Goal: Task Accomplishment & Management: Use online tool/utility

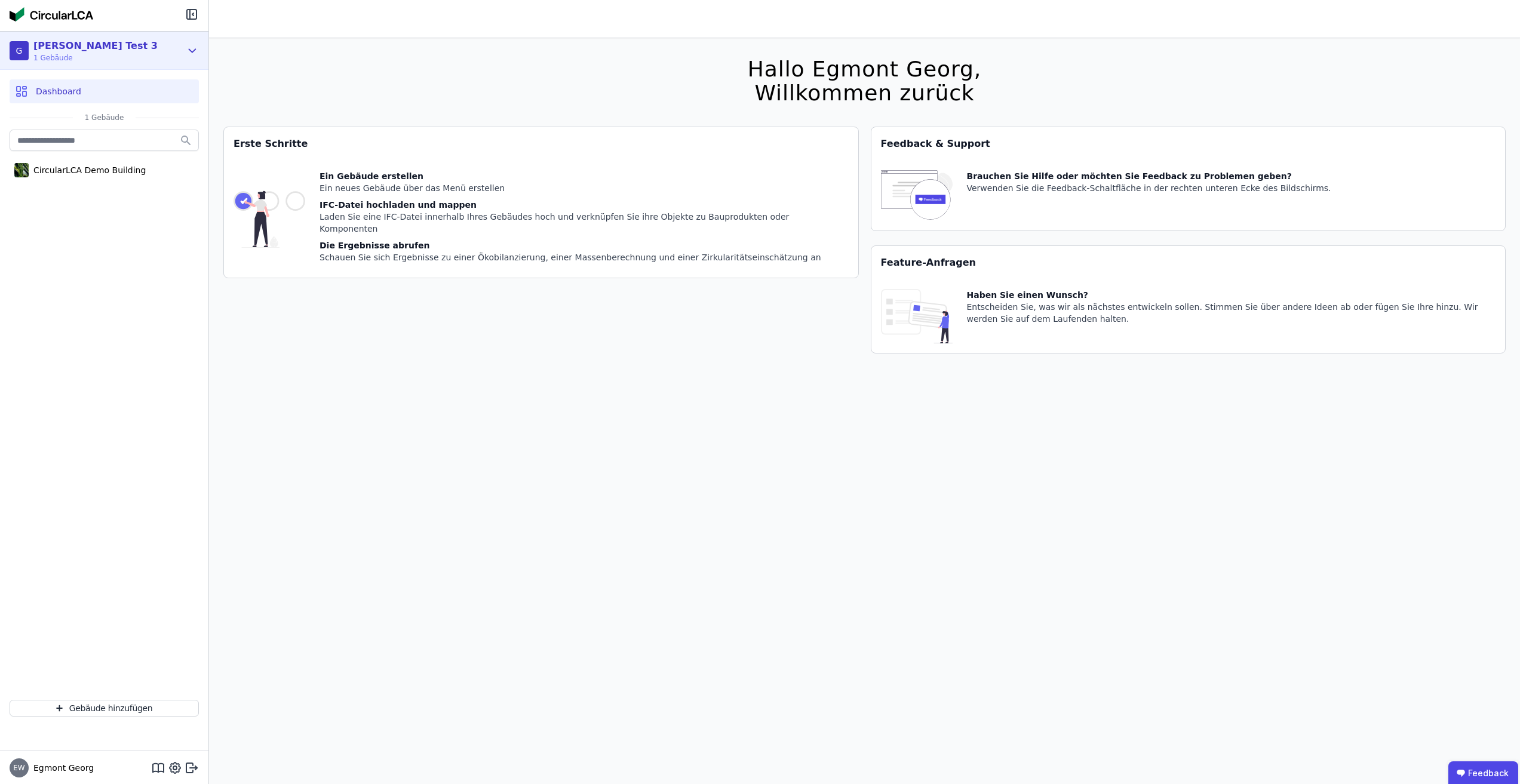
click at [155, 45] on div "[PERSON_NAME] Test 3 1 Gebäude" at bounding box center [95, 50] width 172 height 24
click at [208, 62] on div "[PERSON_NAME] Test 3 1 Gebäude G Georg Test 3 Organisation verlassen Organisati…" at bounding box center [104, 392] width 209 height 784
click at [182, 763] on div "EW Egmont Georg" at bounding box center [104, 767] width 208 height 33
click at [182, 758] on div "EW Egmont Georg" at bounding box center [104, 767] width 208 height 33
click at [188, 763] on icon at bounding box center [191, 767] width 14 height 14
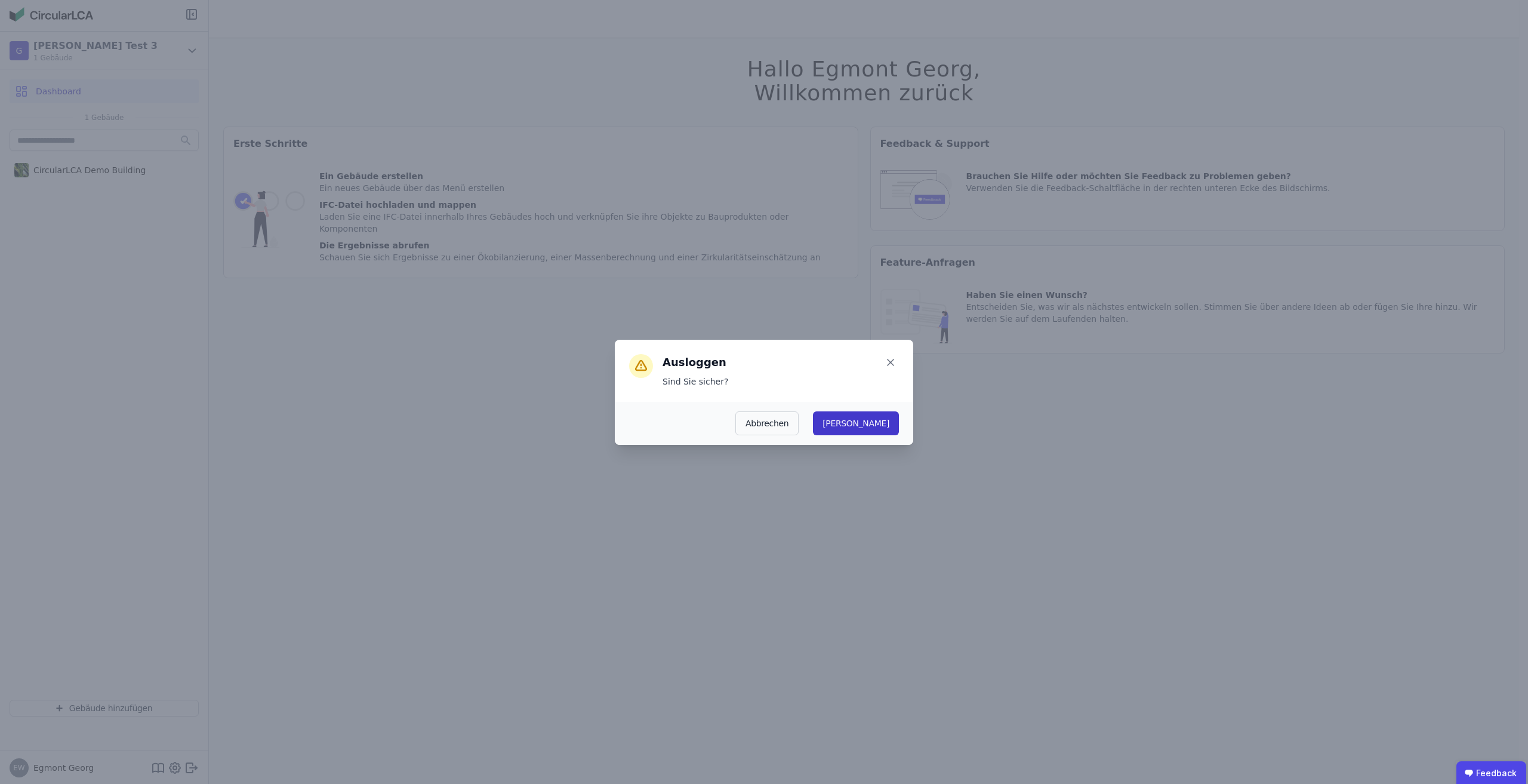
click at [879, 423] on button "[PERSON_NAME]" at bounding box center [856, 423] width 86 height 24
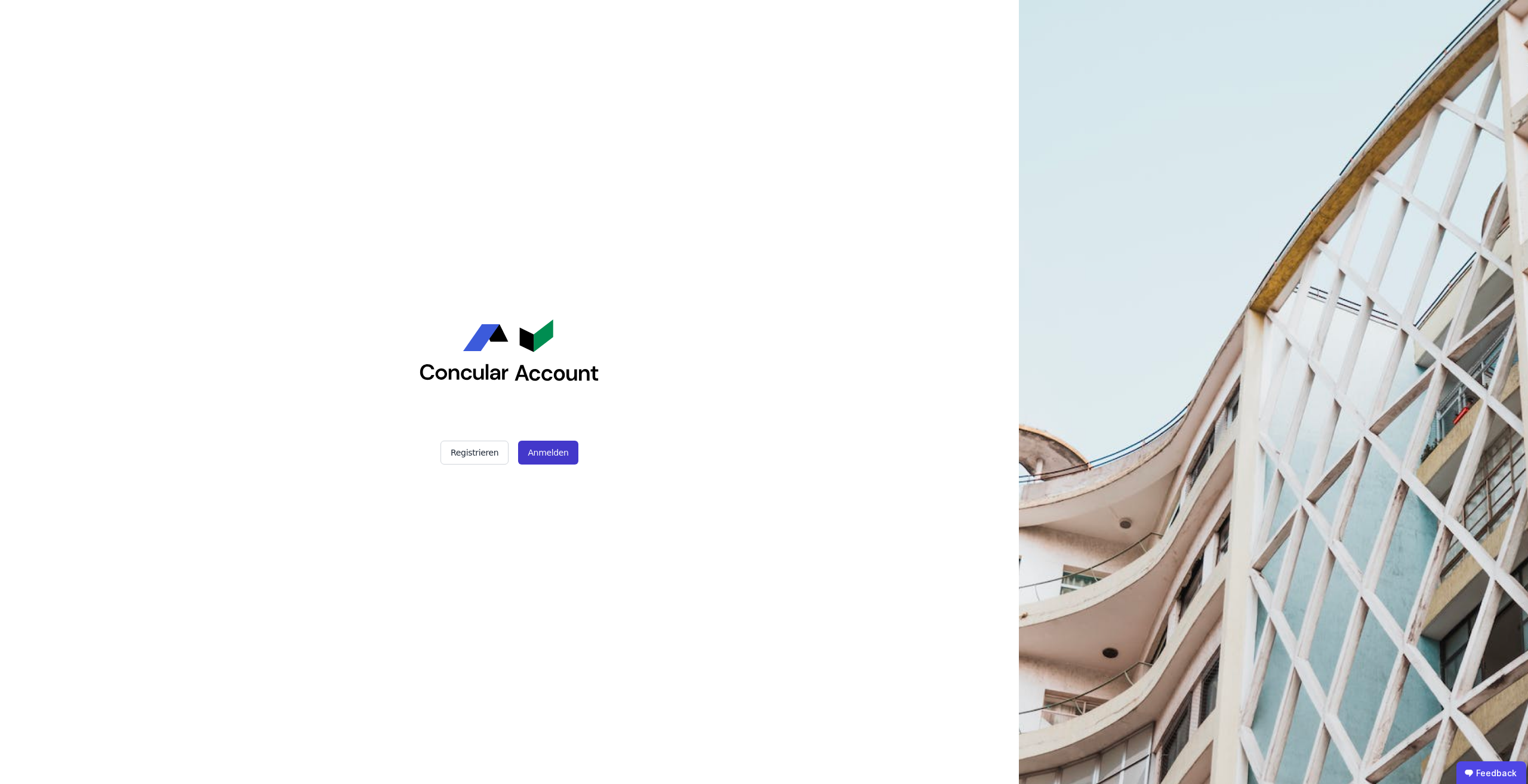
click at [560, 456] on button "Anmelden" at bounding box center [548, 452] width 60 height 24
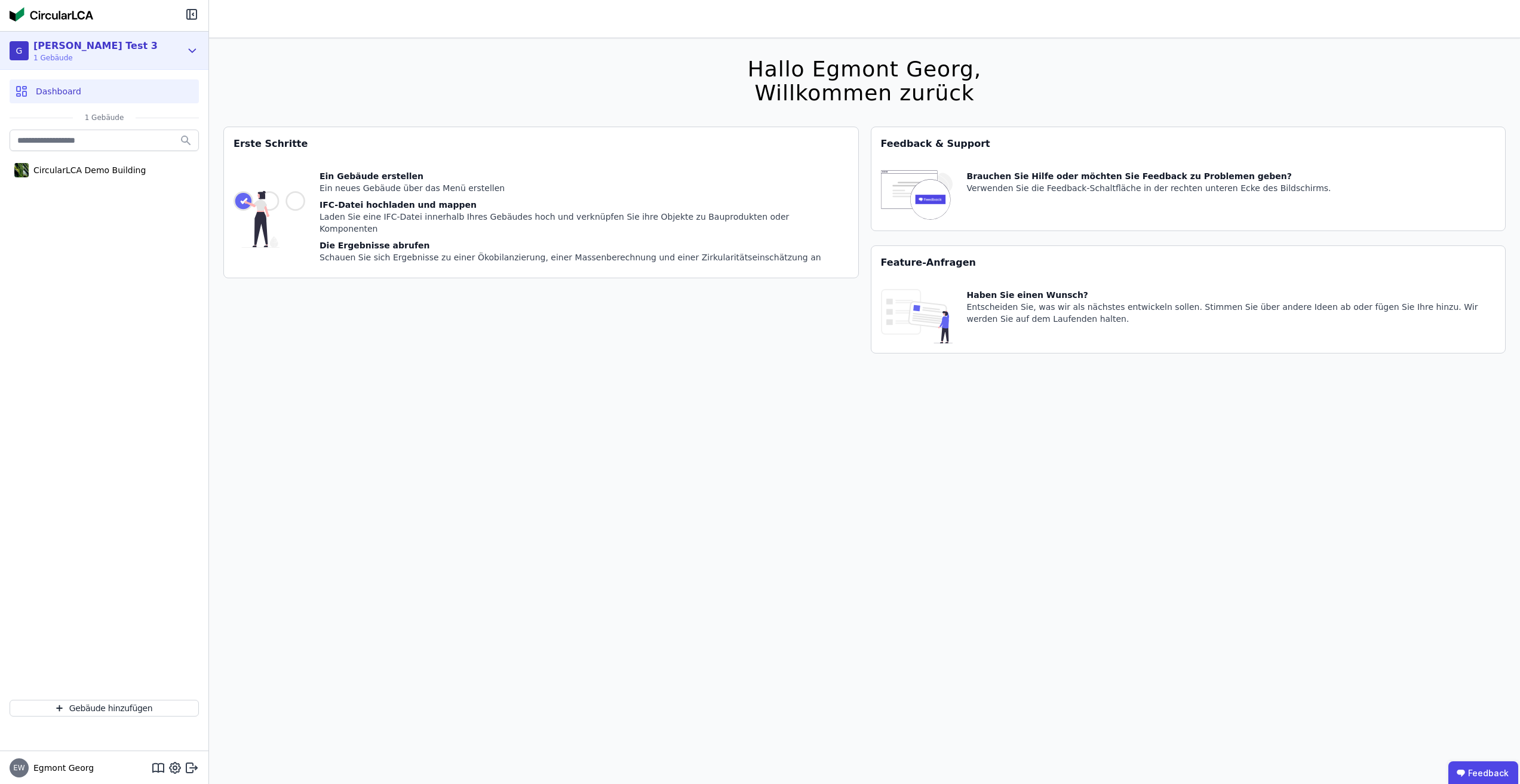
click at [180, 48] on div "[PERSON_NAME] Test 3 1 Gebäude" at bounding box center [95, 50] width 172 height 24
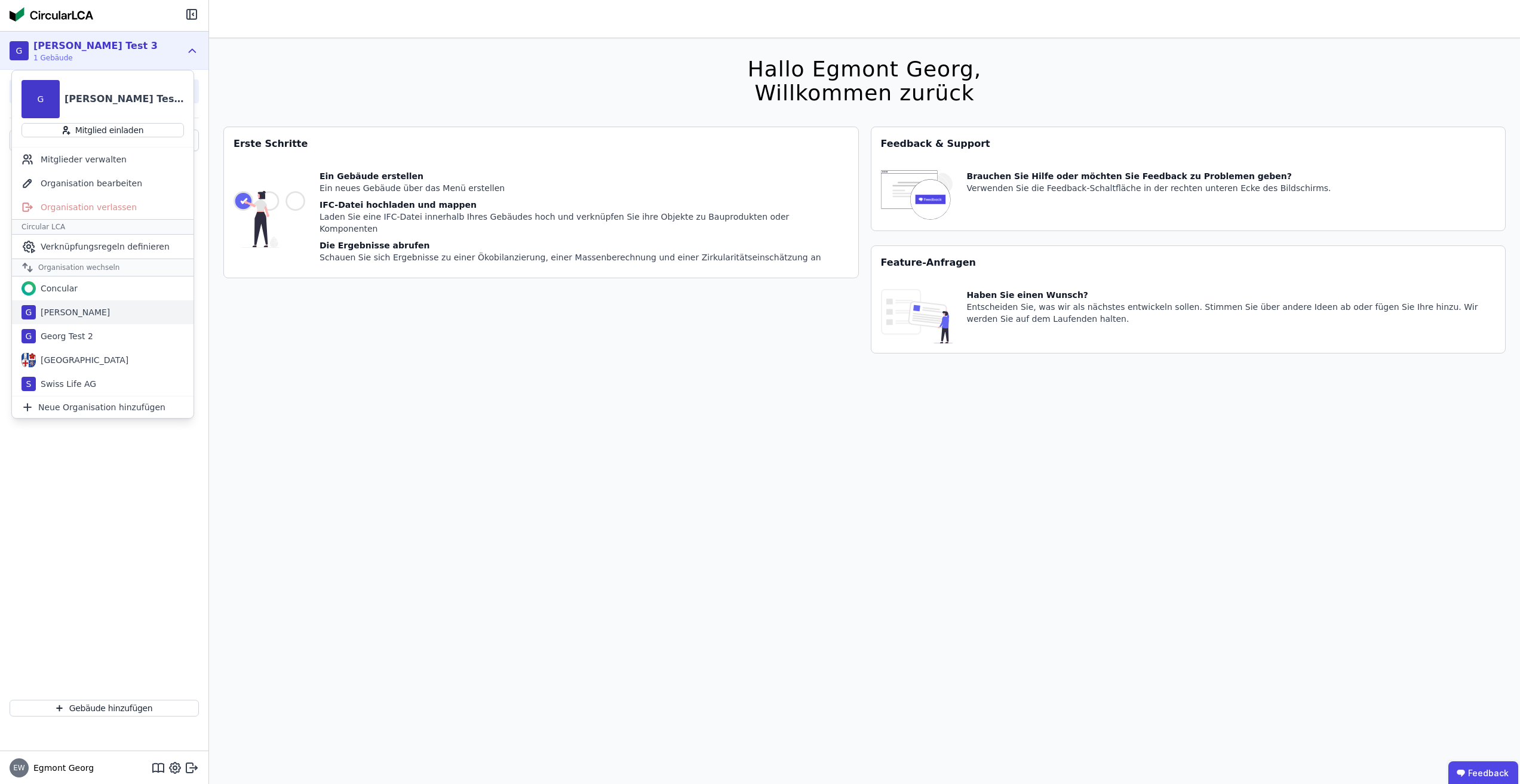
click at [80, 319] on div "G Georg Test" at bounding box center [103, 312] width 182 height 24
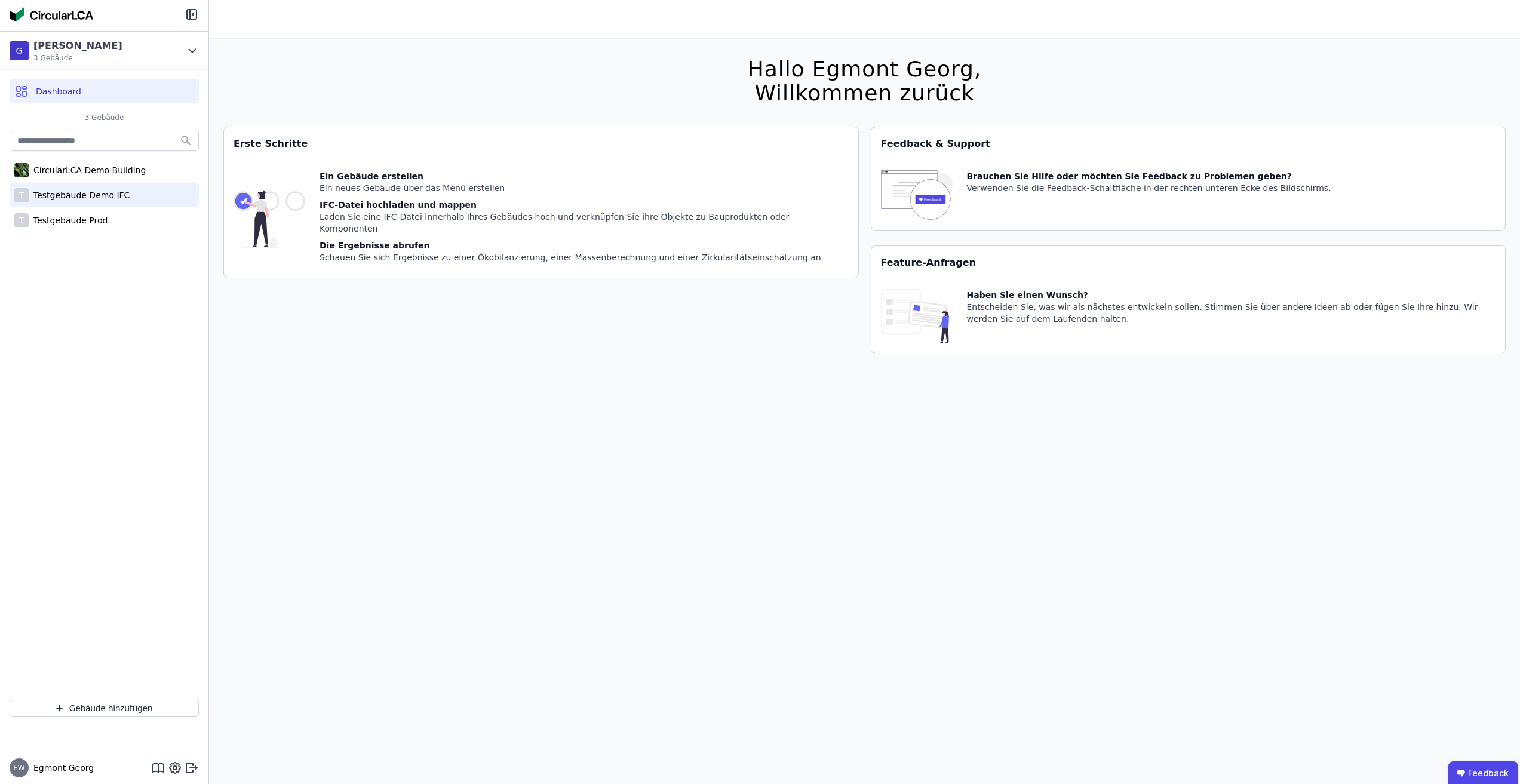
click at [131, 187] on div "T Testgebäude Demo IFC" at bounding box center [104, 195] width 189 height 24
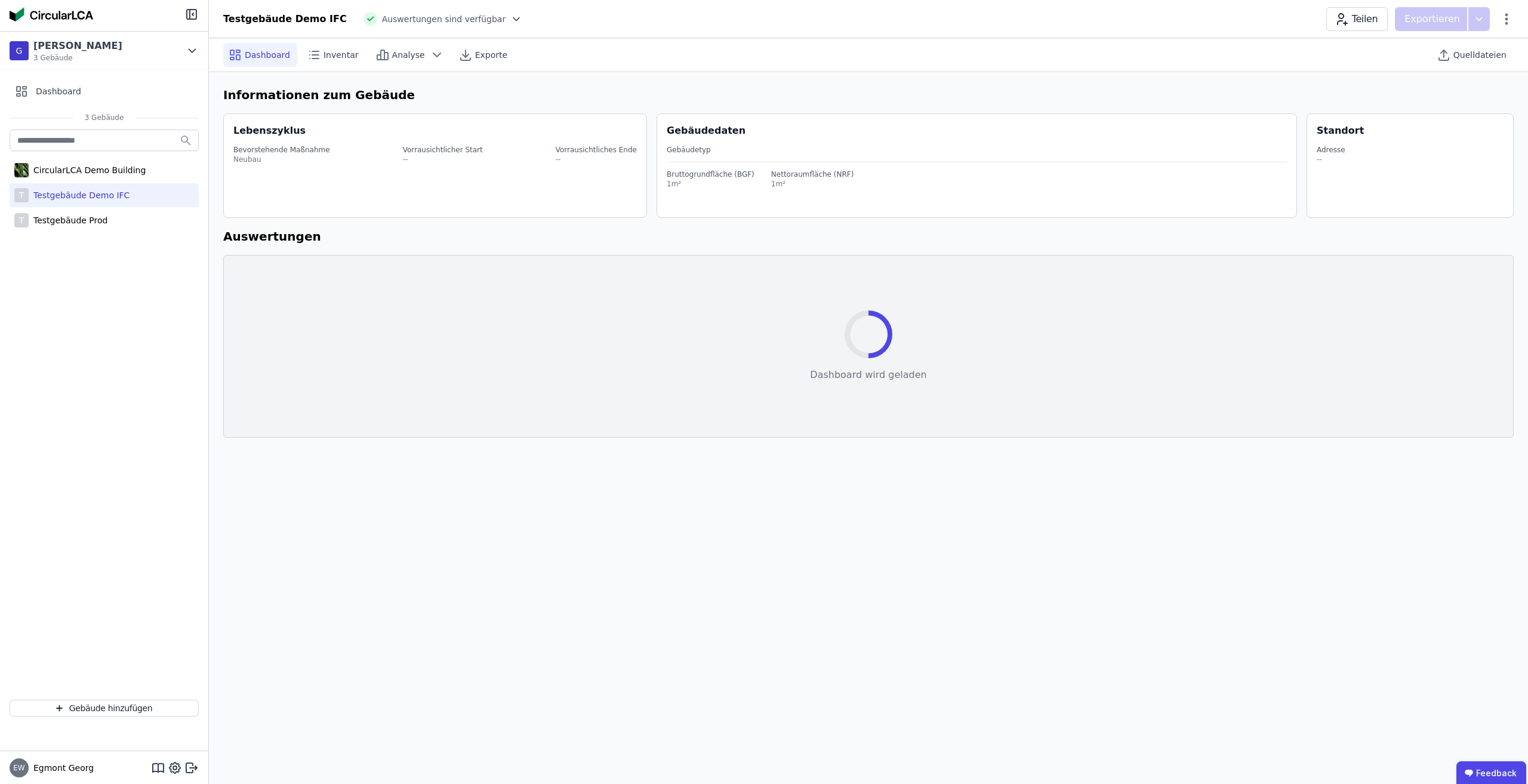
select select "*"
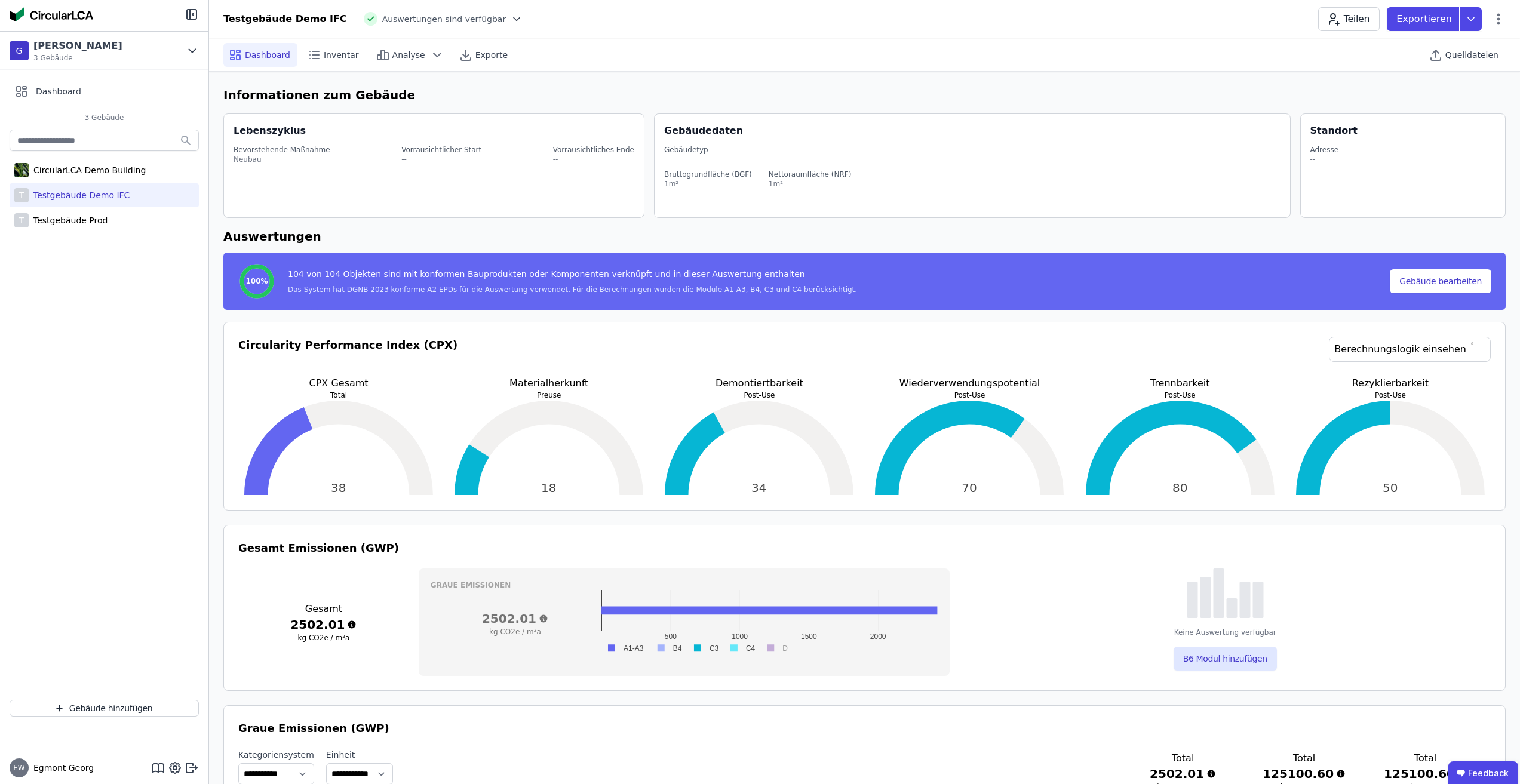
click at [1456, 296] on div "100% 104 von 104 Objekten sind mit konformen Bauprodukten oder Komponenten verk…" at bounding box center [864, 281] width 1253 height 38
click at [1451, 277] on button "Gebäude bearbeiten" at bounding box center [1441, 281] width 102 height 24
select select "*"
select select "**********"
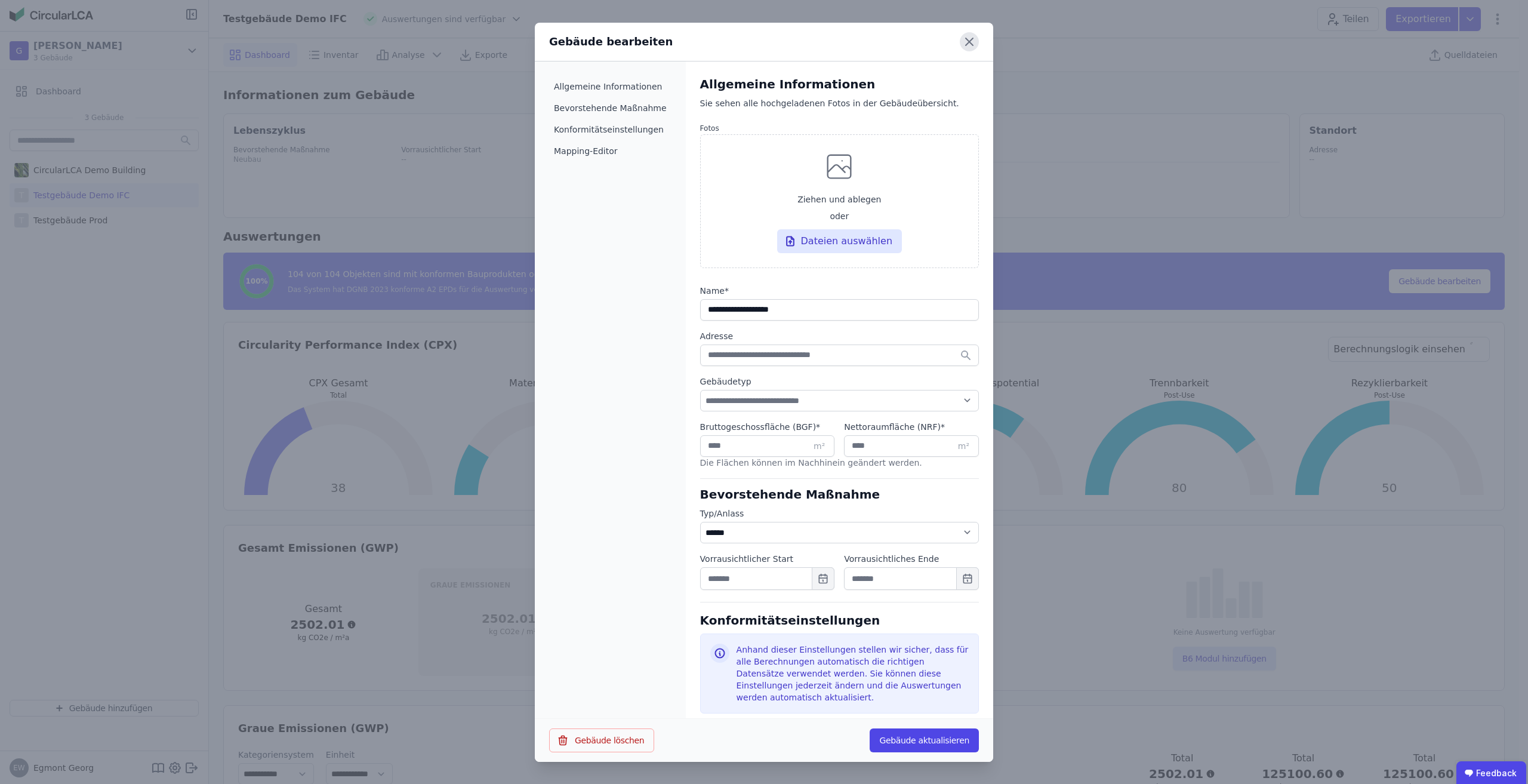
click at [967, 42] on icon at bounding box center [969, 42] width 19 height 19
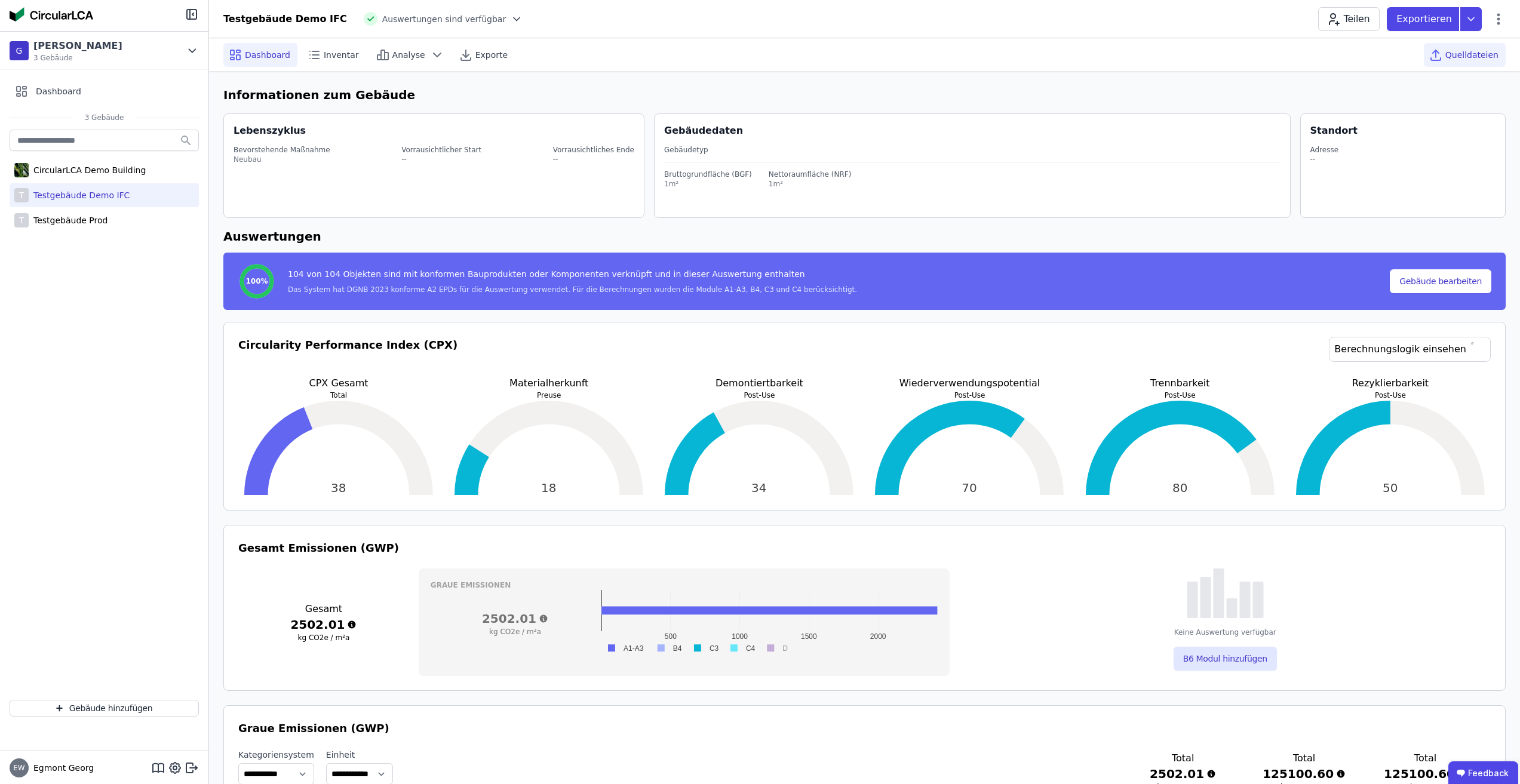
click at [1458, 43] on div "Quelldateien" at bounding box center [1464, 54] width 82 height 24
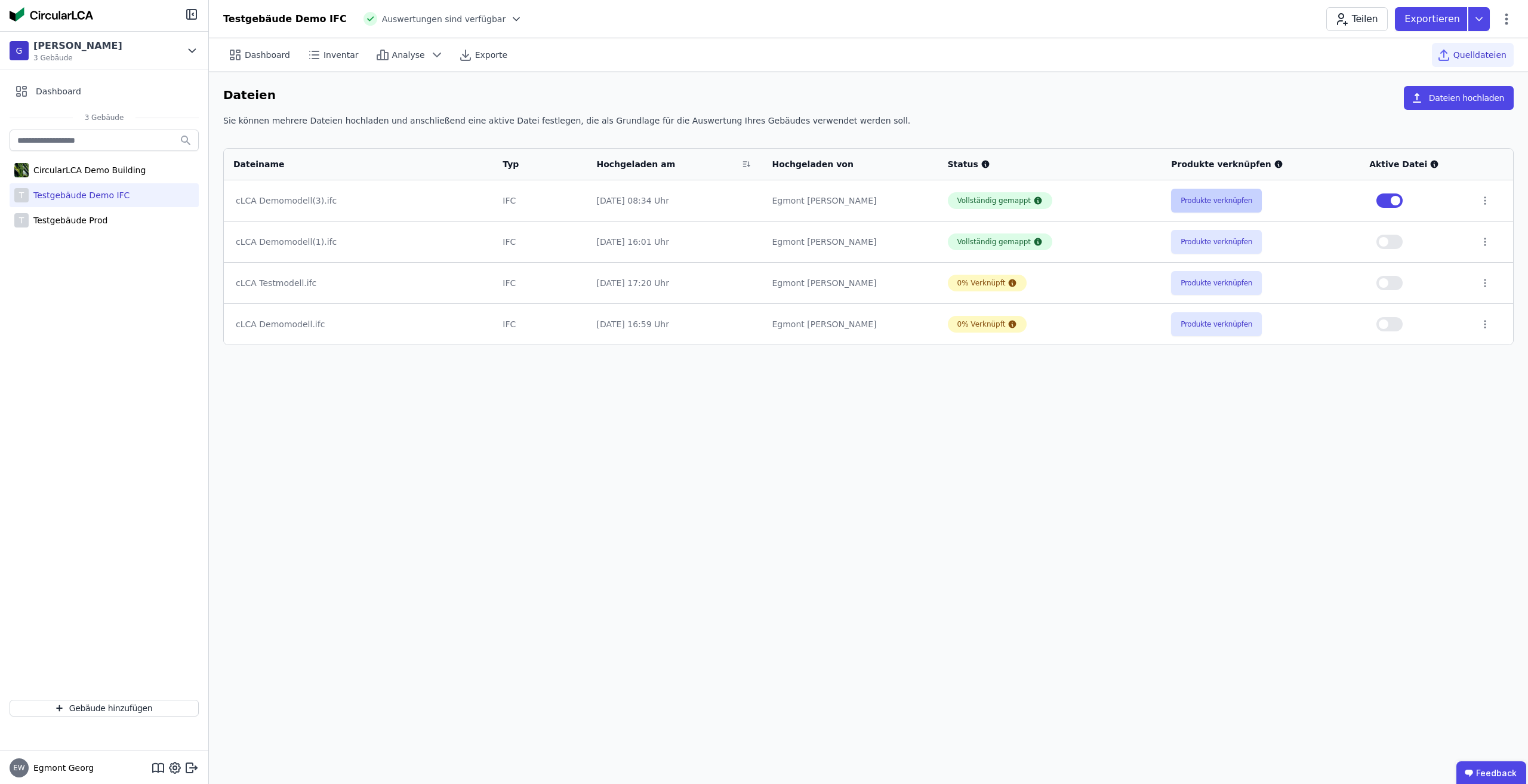
click at [1236, 197] on button "Produkte verknüpfen" at bounding box center [1217, 200] width 91 height 24
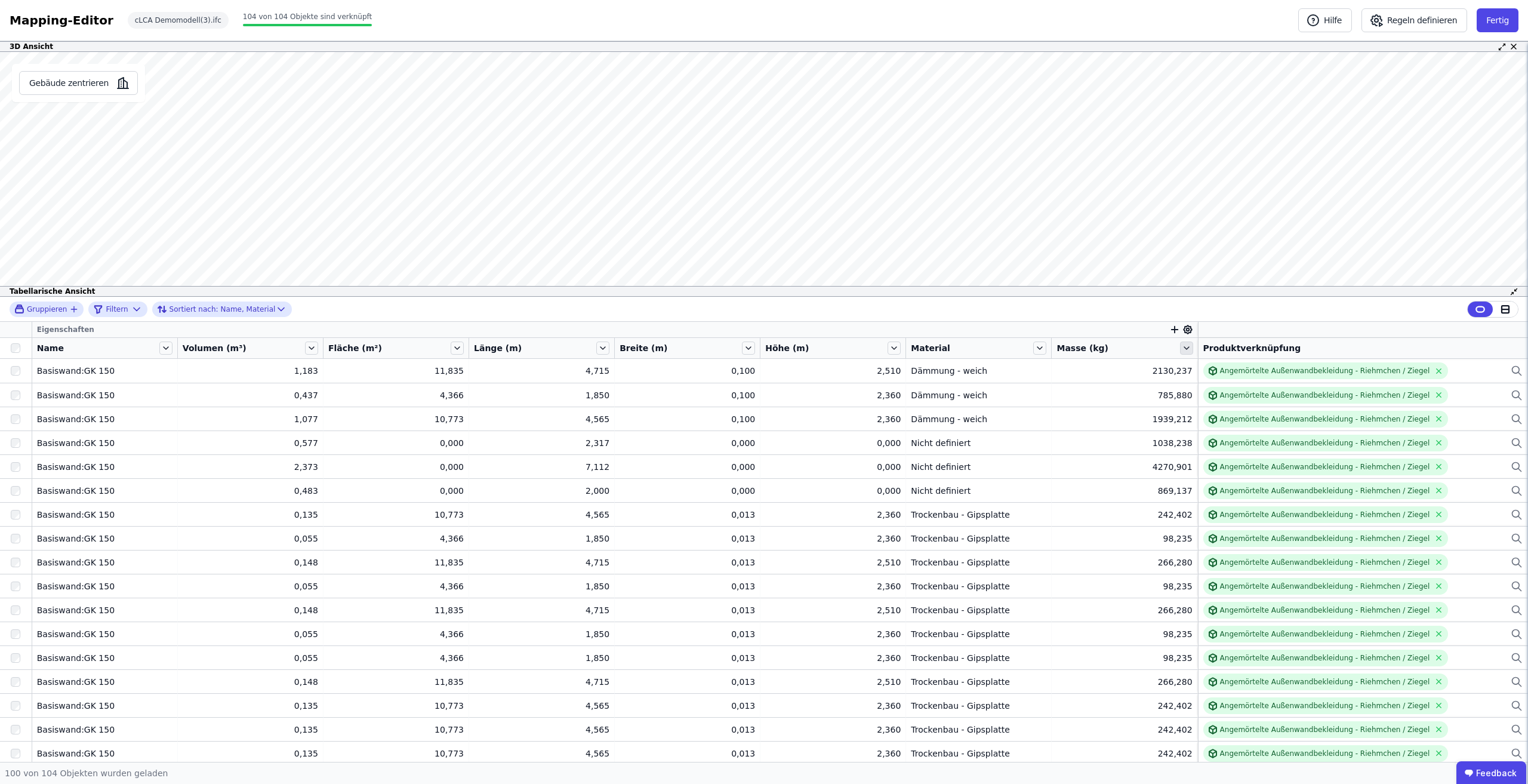
click at [1180, 346] on icon at bounding box center [1186, 347] width 13 height 13
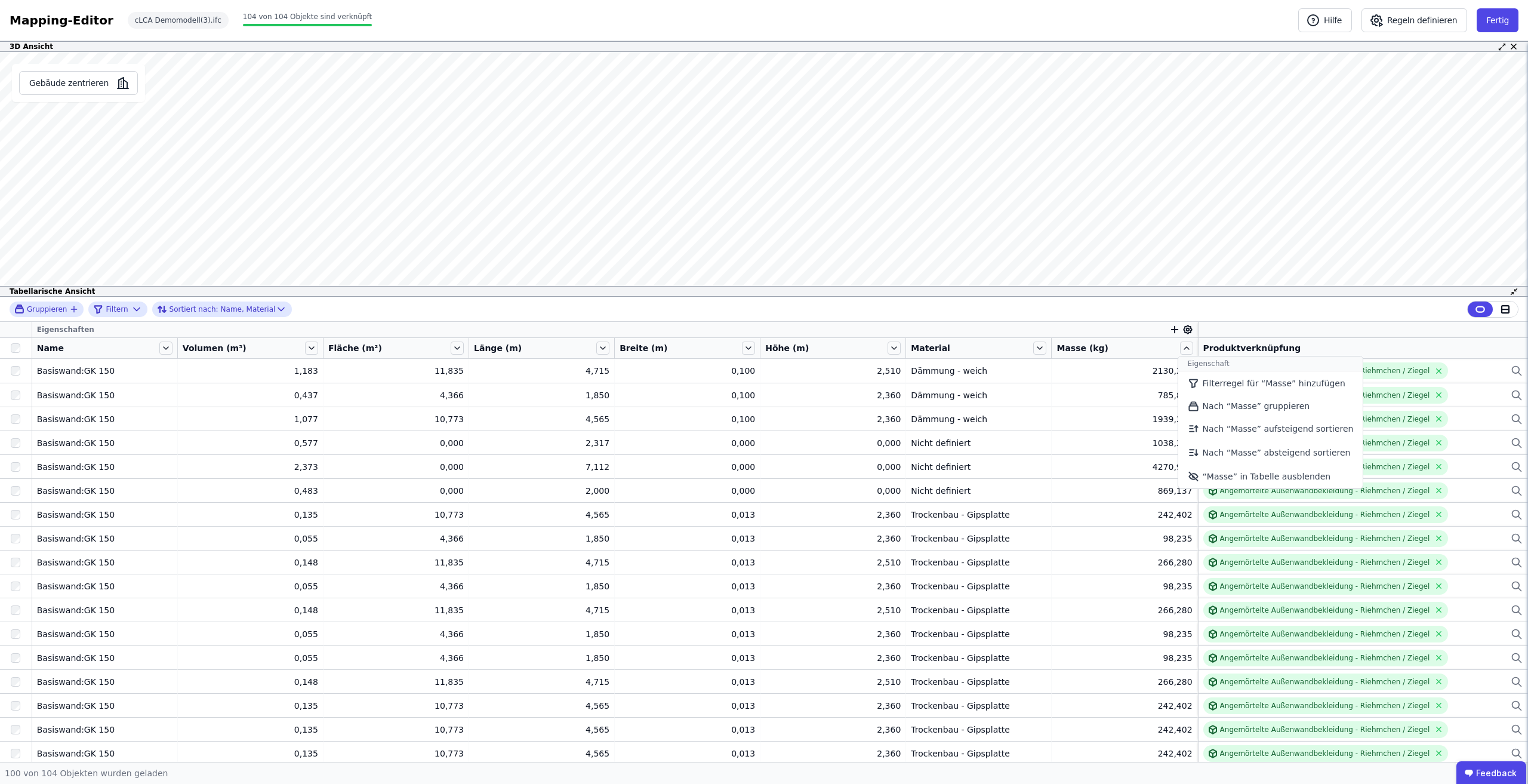
click at [1182, 326] on icon at bounding box center [1188, 330] width 11 height 11
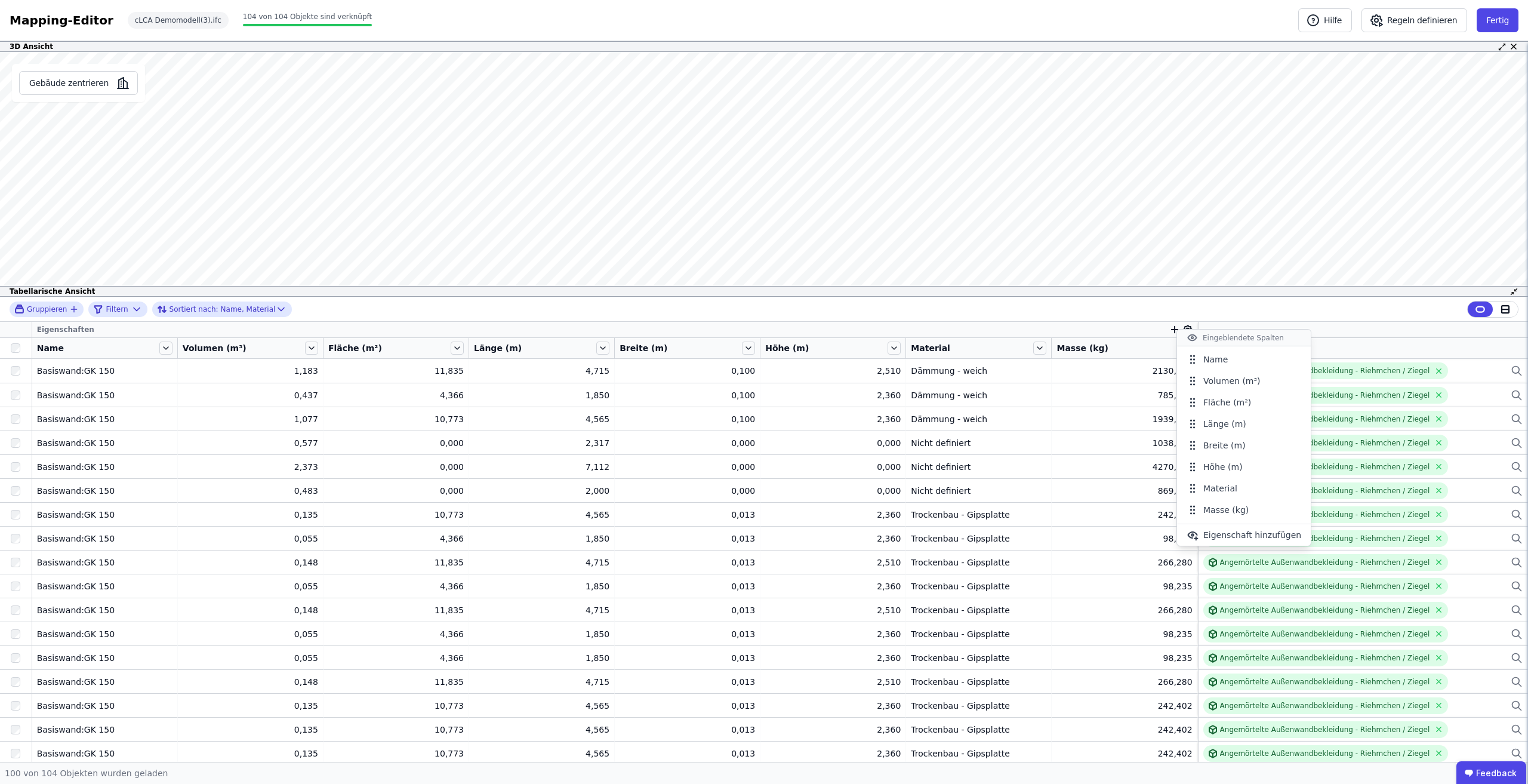
click at [1170, 326] on icon "button" at bounding box center [1175, 330] width 11 height 11
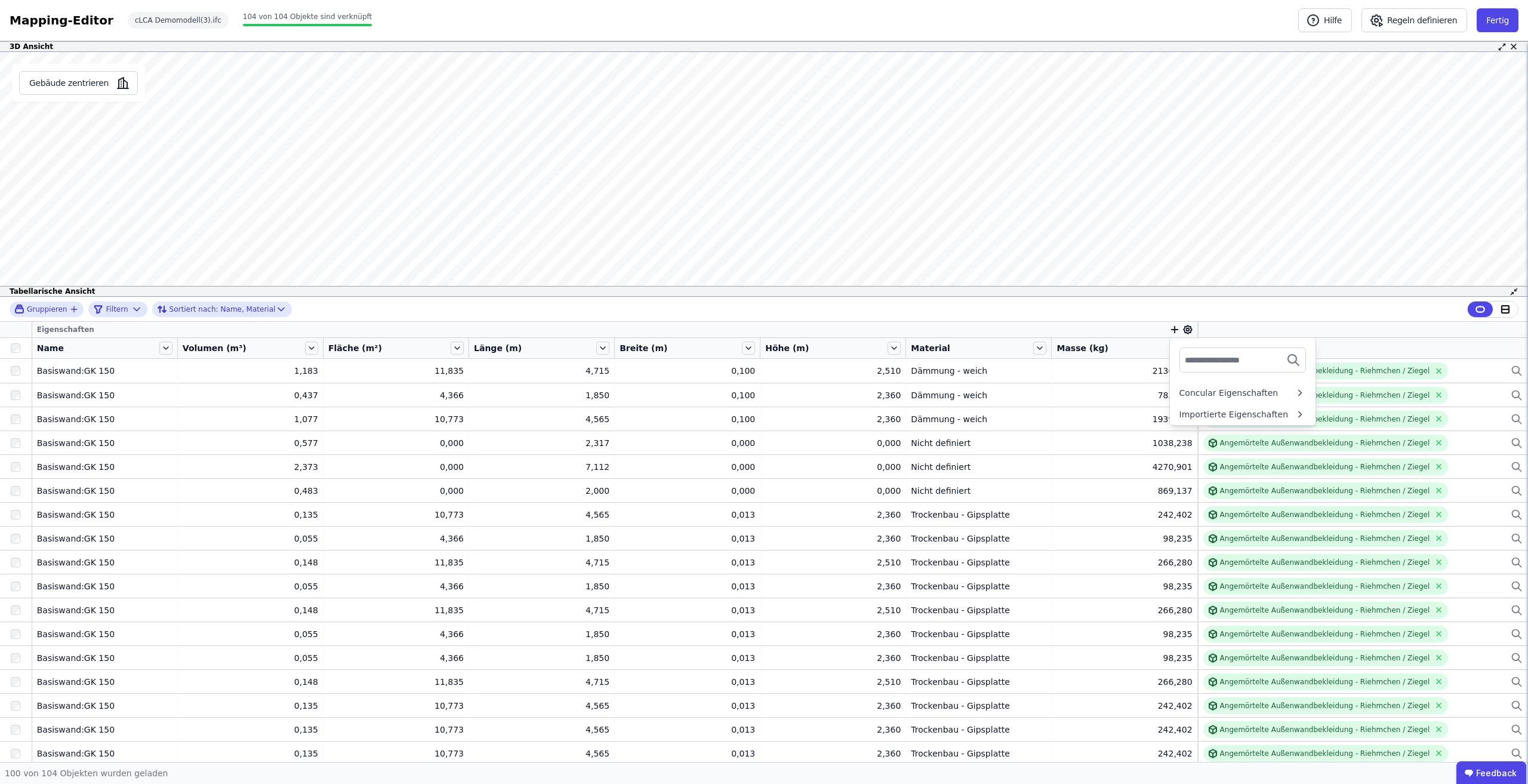
click at [1202, 355] on input "text" at bounding box center [1229, 360] width 88 height 22
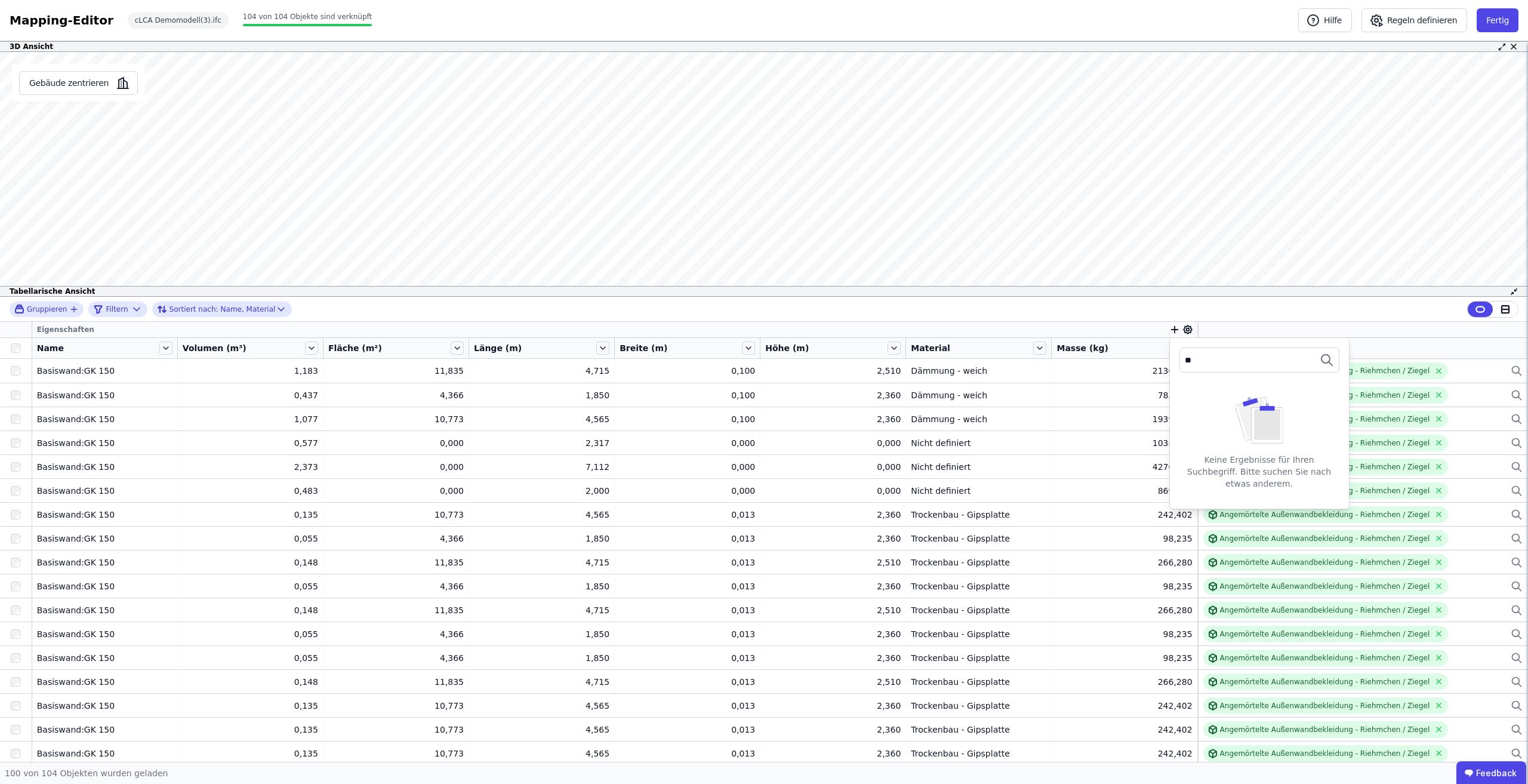
type input "*"
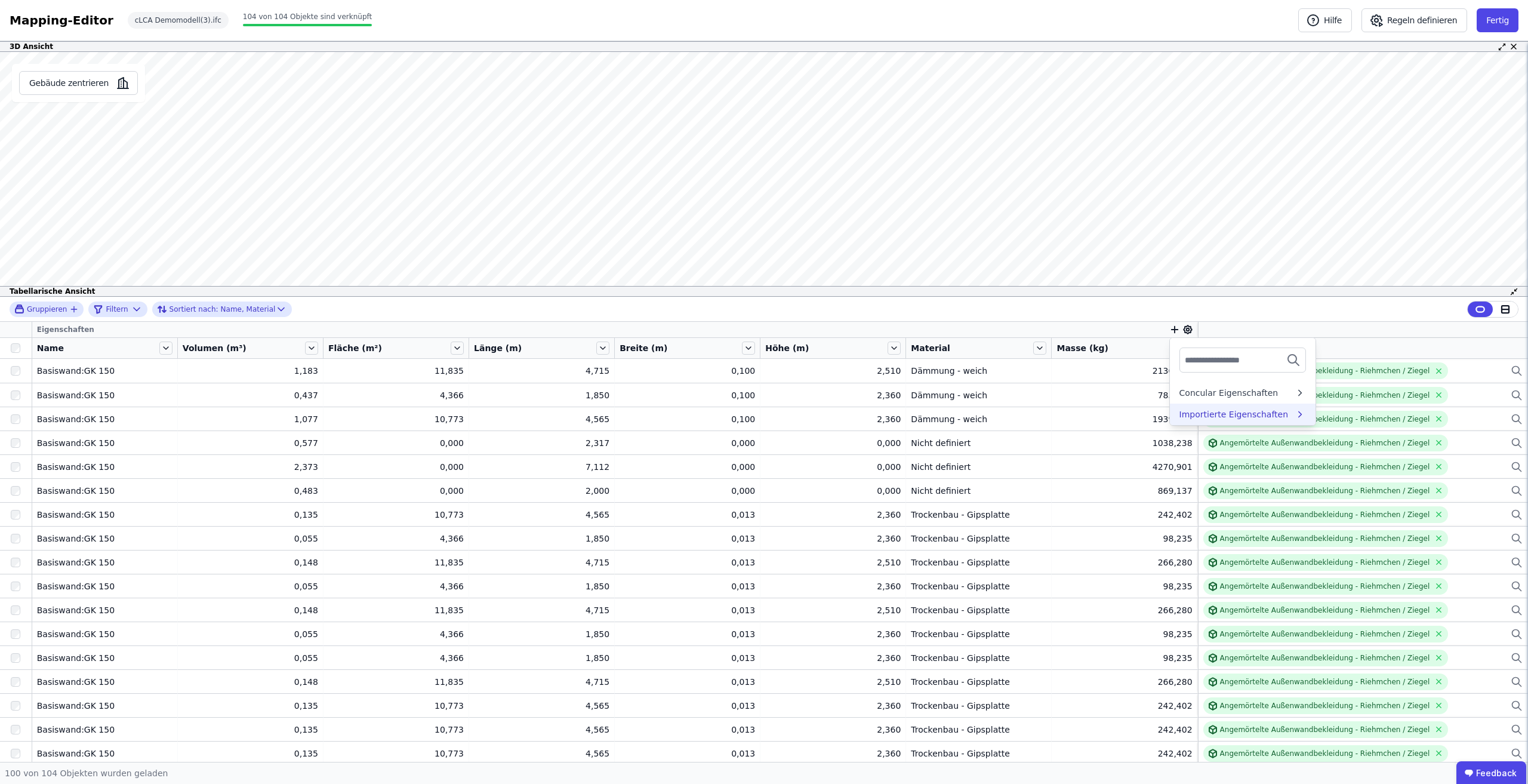
click at [1261, 409] on div "Importierte Eigenschaften" at bounding box center [1234, 414] width 109 height 12
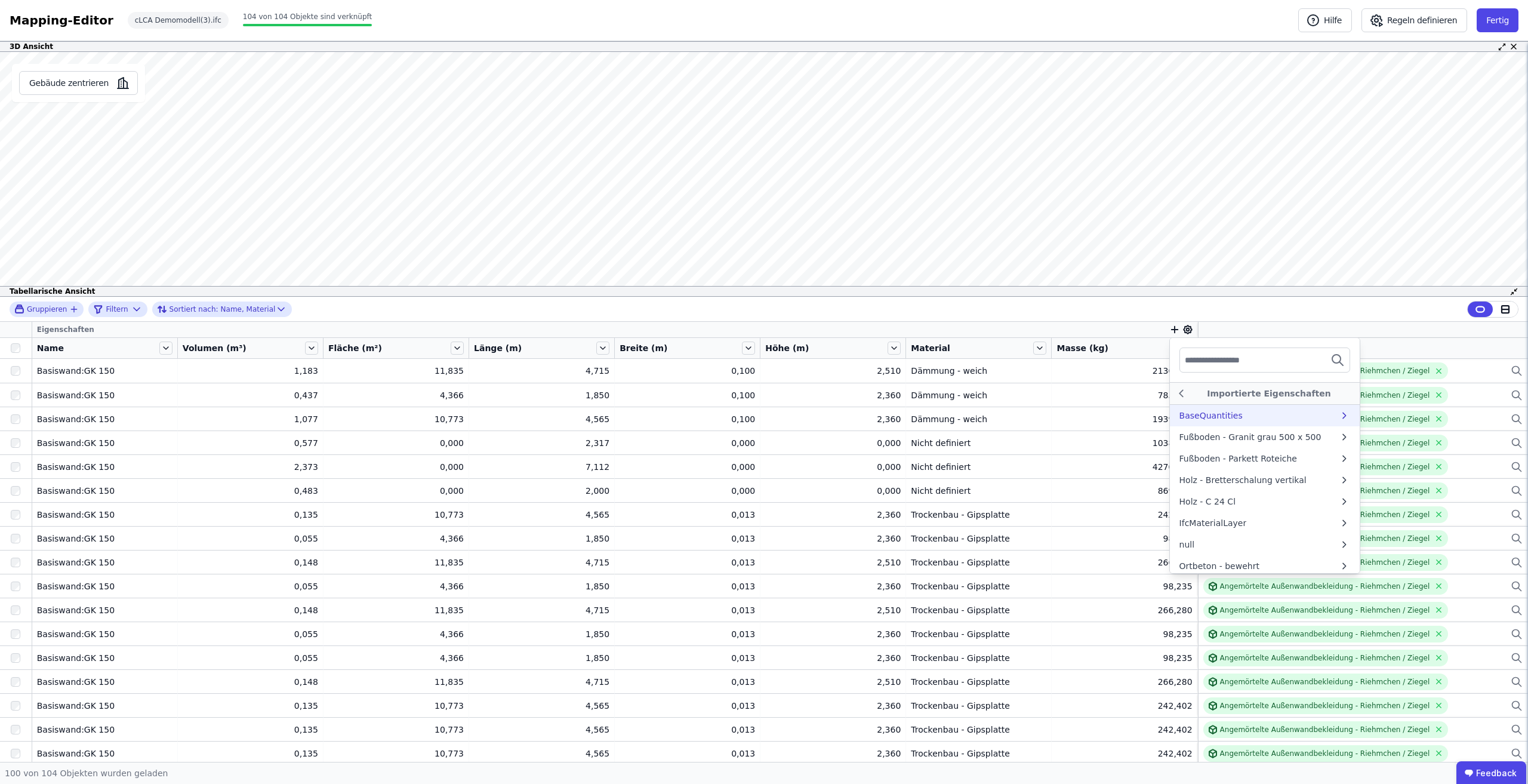
click at [1262, 417] on div "BaseQuantities" at bounding box center [1259, 416] width 160 height 12
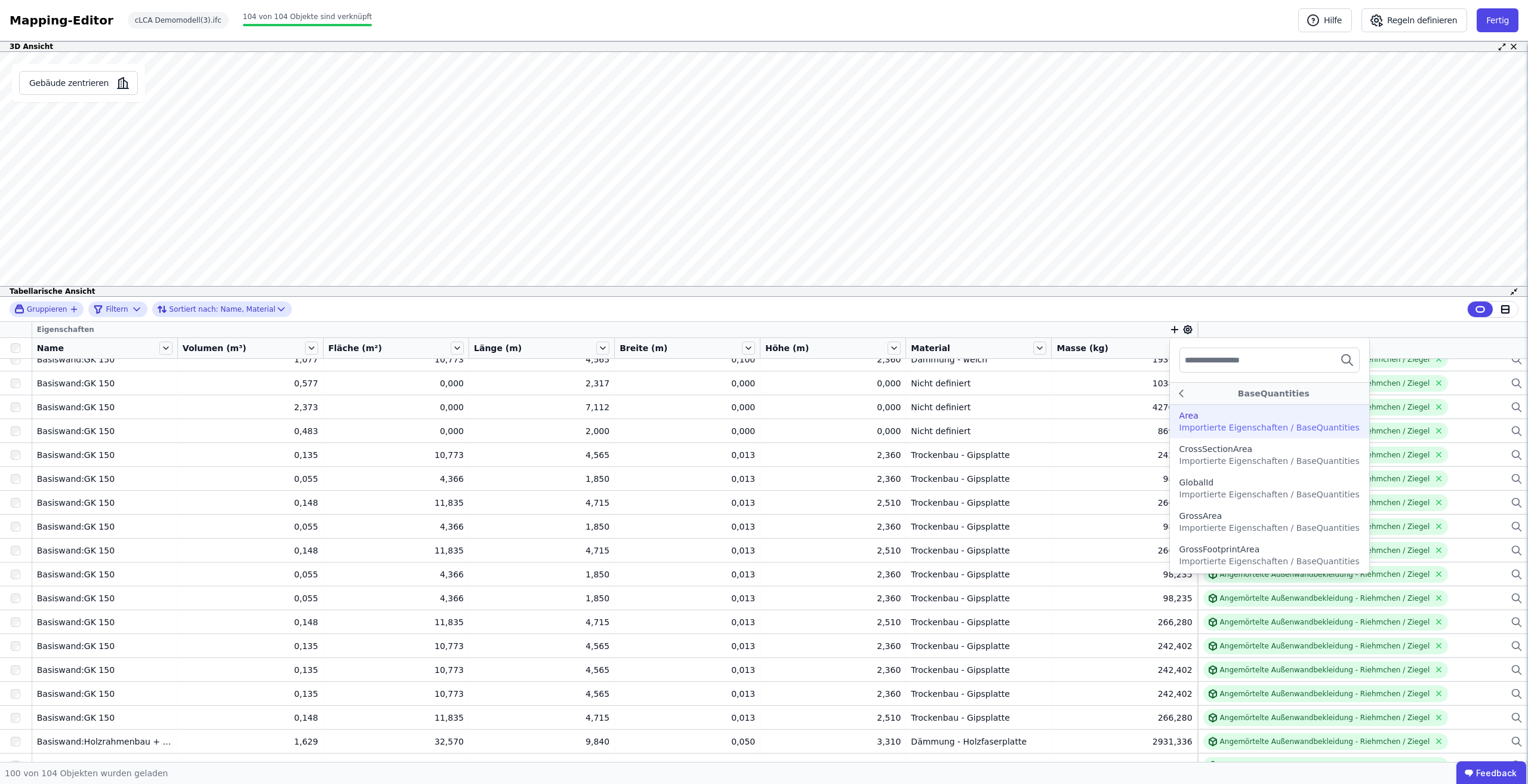
click at [1088, 446] on div "Gruppieren Filtern Sortiert nach: Name, Material Eigenschaften BaseQuantities A…" at bounding box center [764, 529] width 1528 height 465
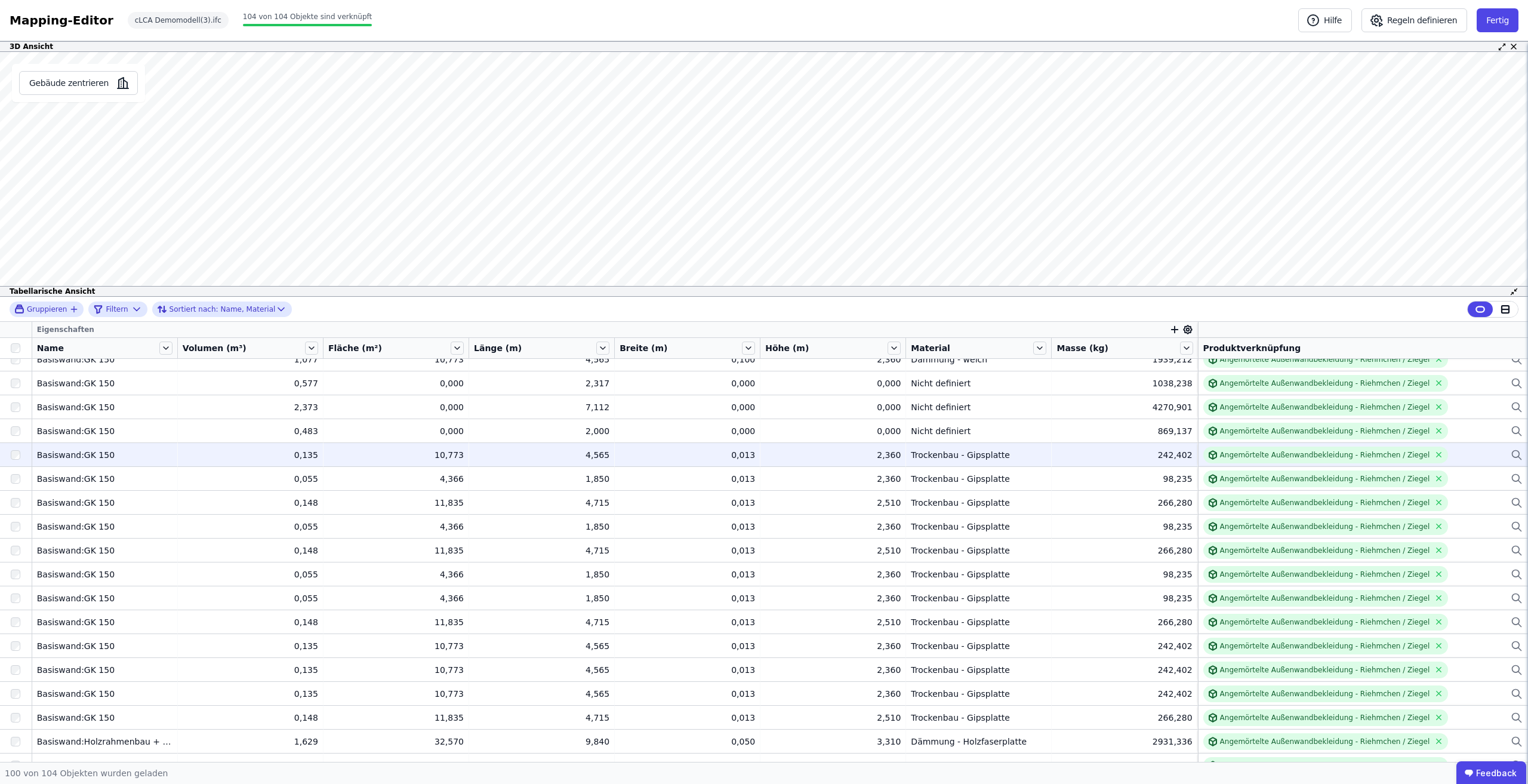
click at [1013, 450] on div "Trockenbau - Gipsplatte" at bounding box center [979, 455] width 136 height 12
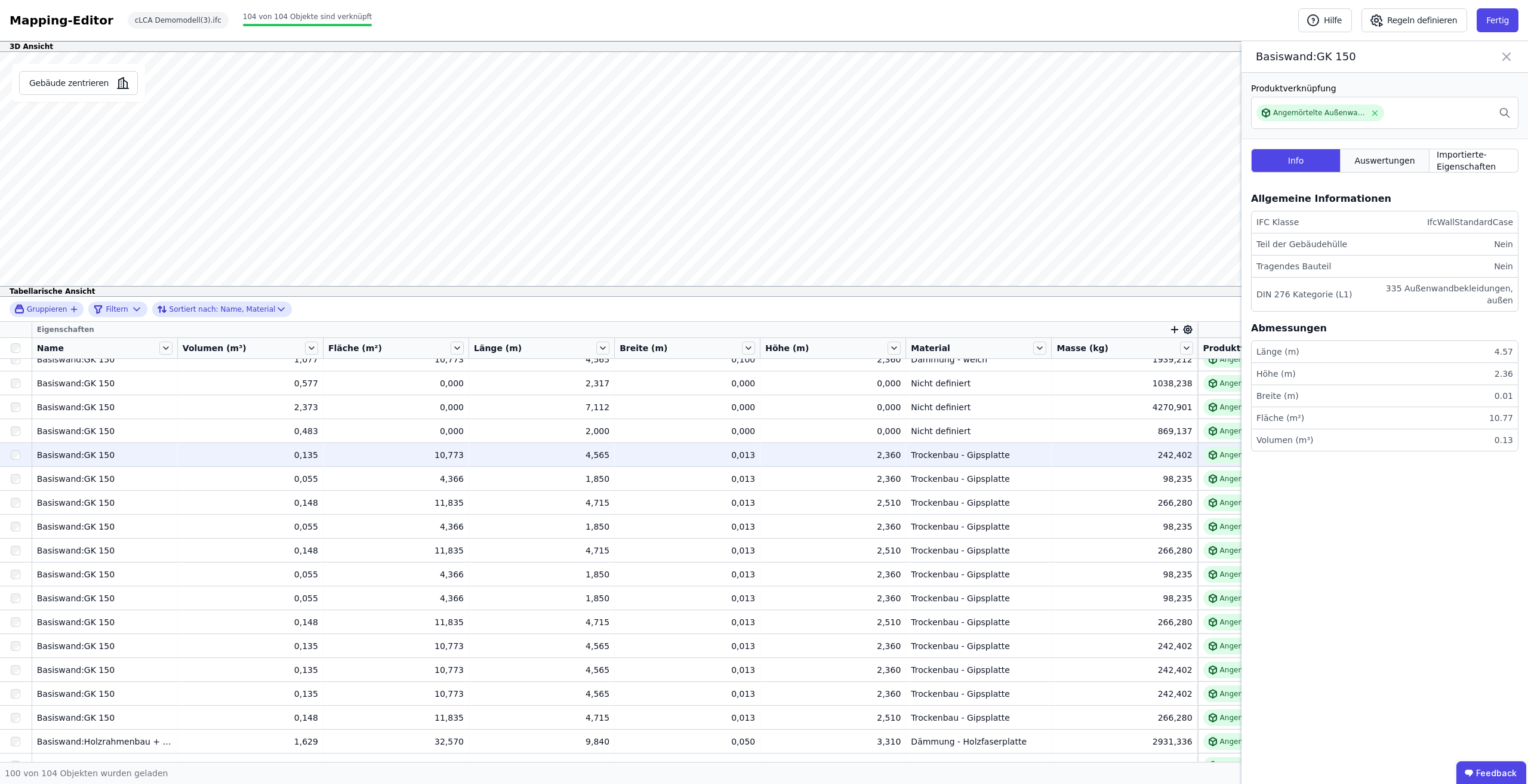
click at [1388, 164] on div "Auswertungen" at bounding box center [1385, 160] width 89 height 24
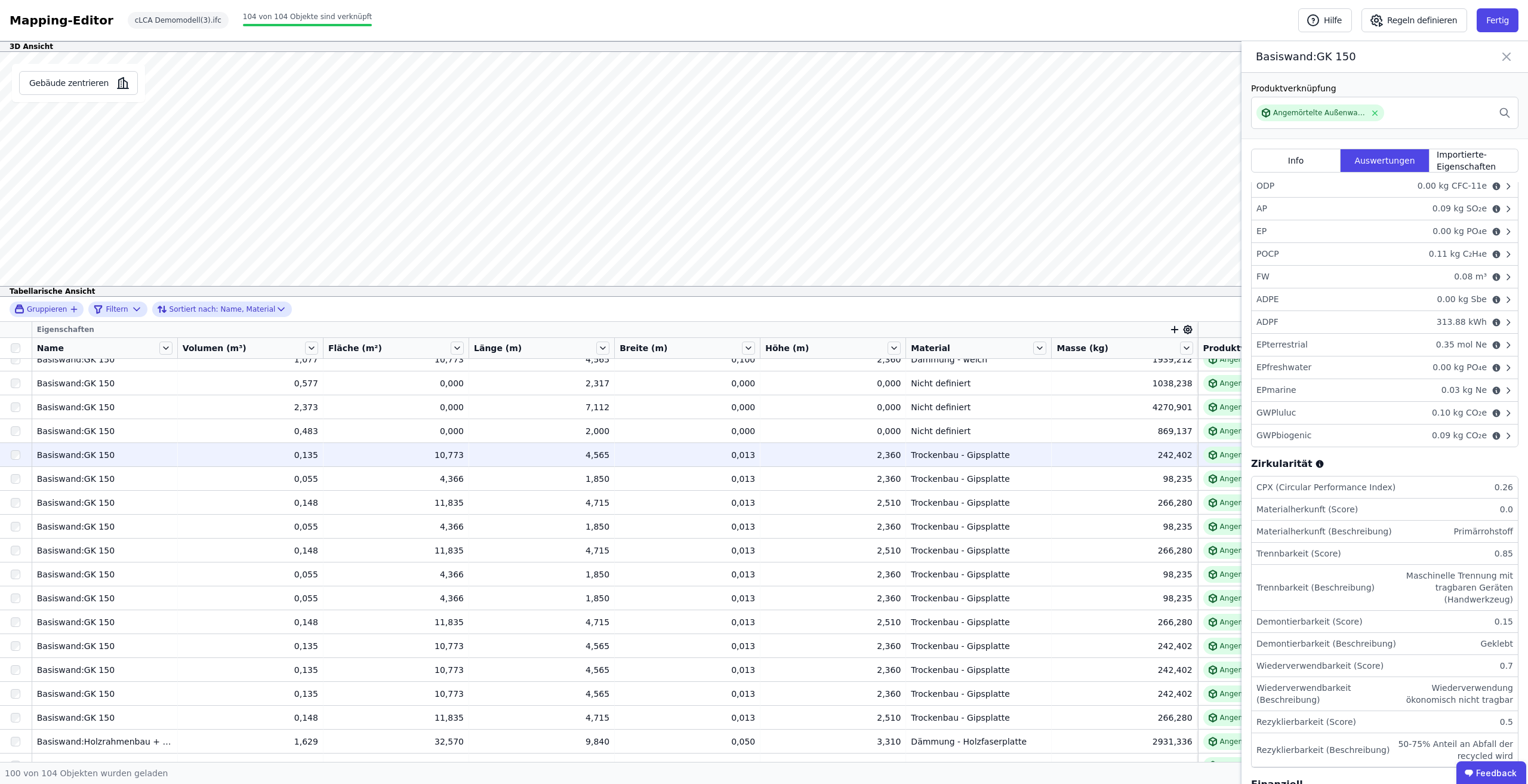
scroll to position [179, 0]
click at [1446, 159] on span "Importierte-Eigenschaften" at bounding box center [1473, 160] width 74 height 24
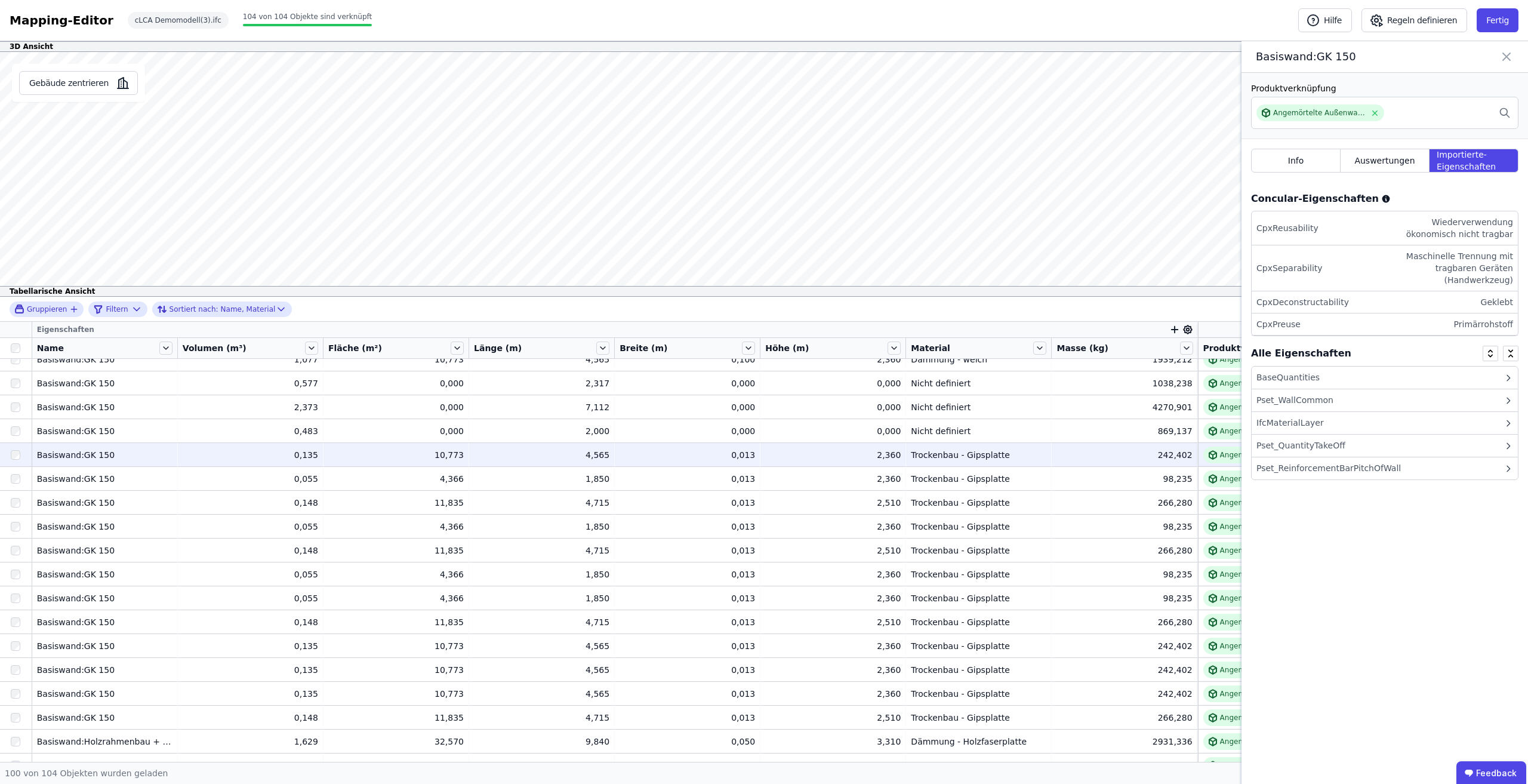
click at [1373, 380] on div "BaseQuantities" at bounding box center [1385, 377] width 267 height 22
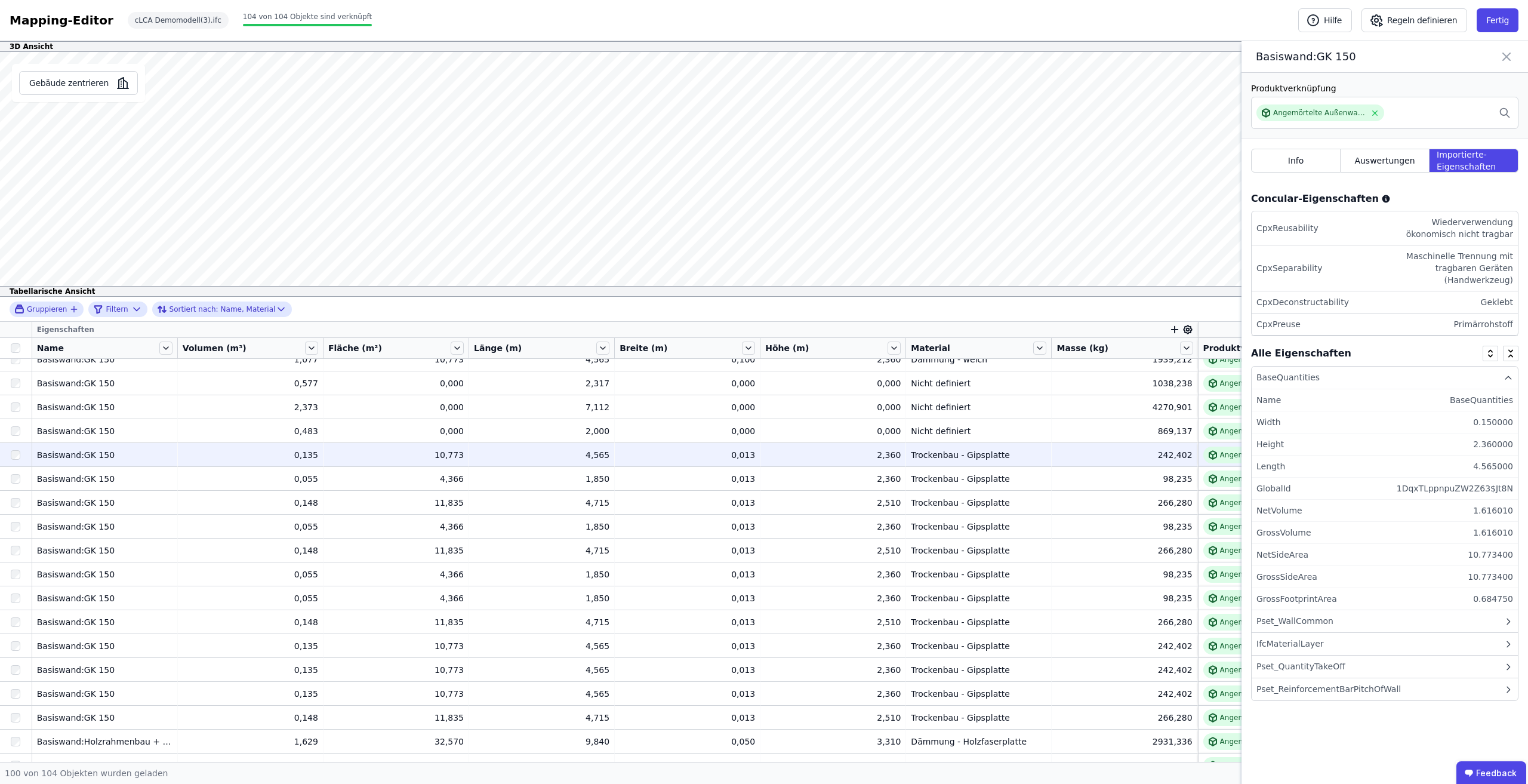
click at [1373, 380] on div "BaseQuantities" at bounding box center [1385, 377] width 267 height 22
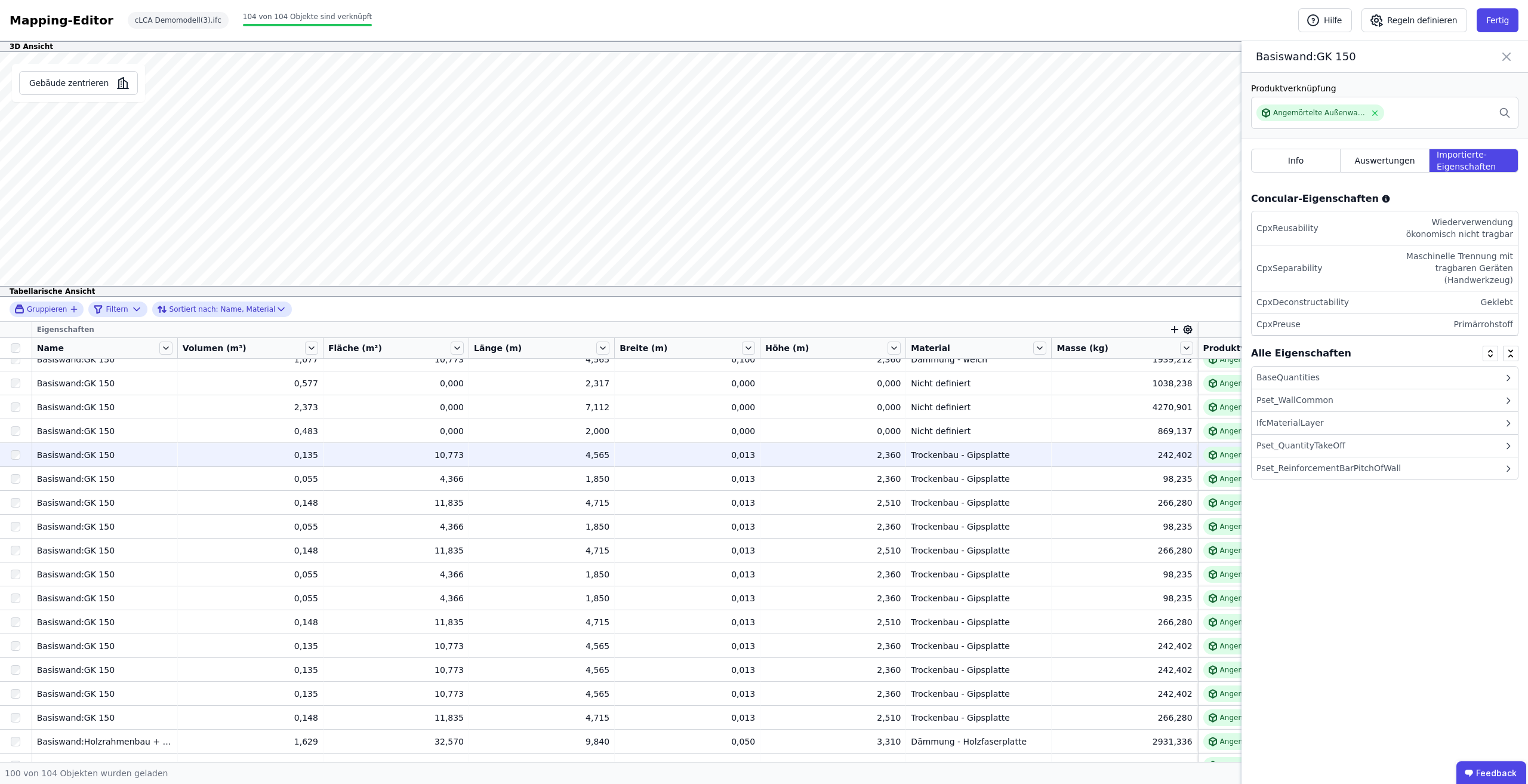
click at [1354, 392] on div "Pset_WallCommon" at bounding box center [1385, 400] width 267 height 22
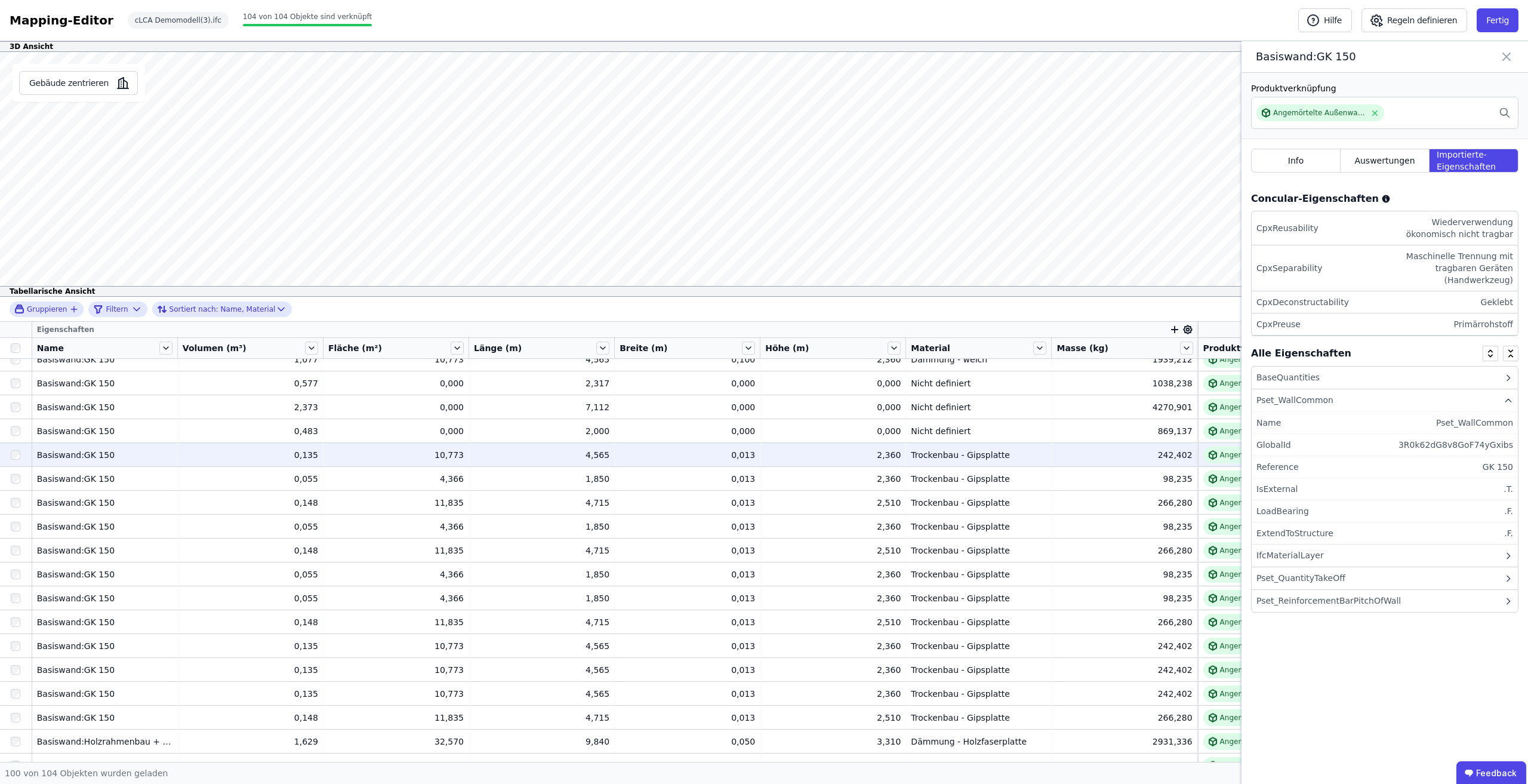
click at [1348, 397] on div "Pset_WallCommon" at bounding box center [1385, 400] width 267 height 22
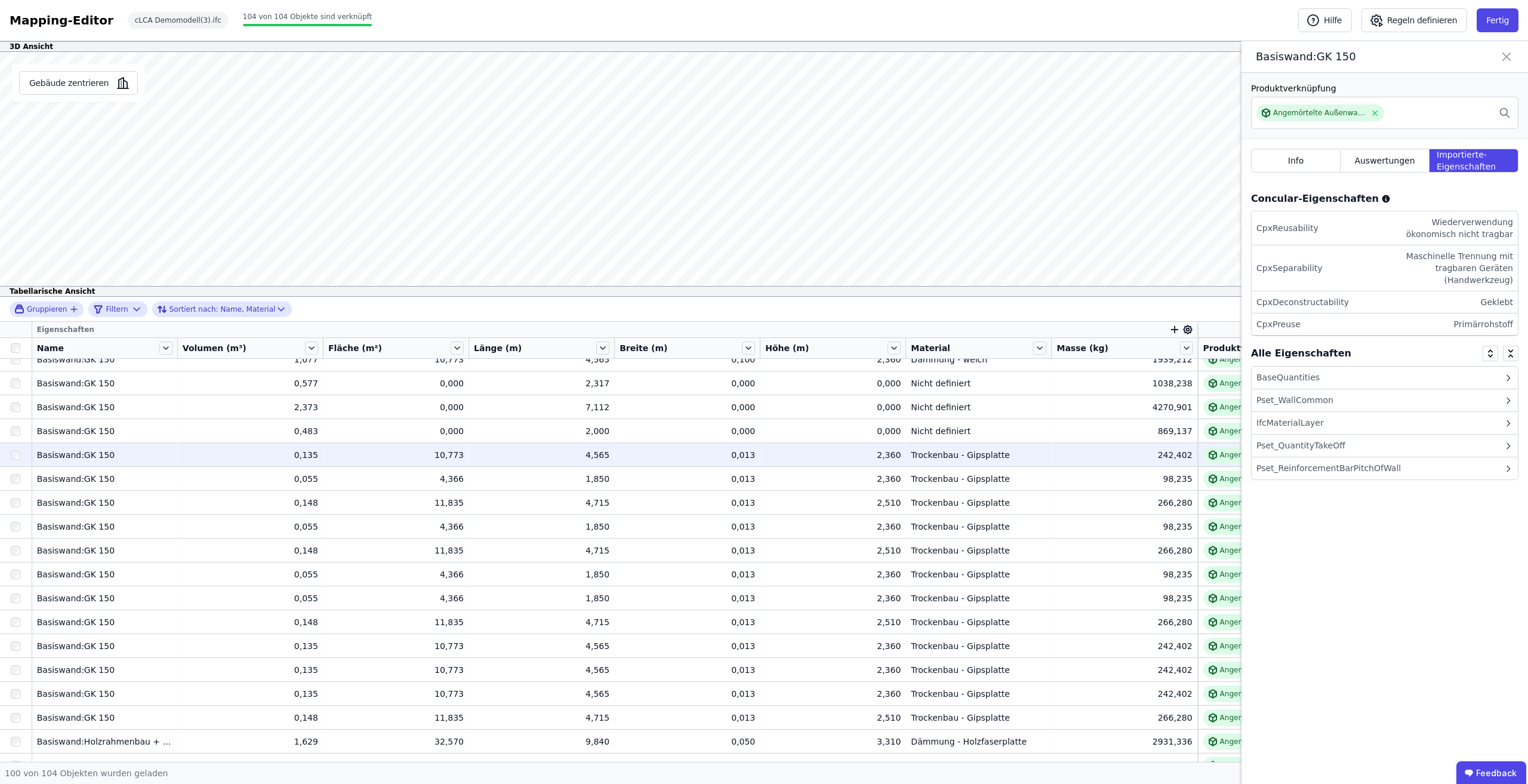
click at [1329, 434] on div "IfcMaterialLayer" at bounding box center [1385, 423] width 267 height 22
click at [1323, 452] on div "Pset_QuantityTakeOff" at bounding box center [1385, 446] width 267 height 22
click at [1328, 461] on div "Pset_ReinforcementBarPitchOfWall" at bounding box center [1385, 468] width 267 height 22
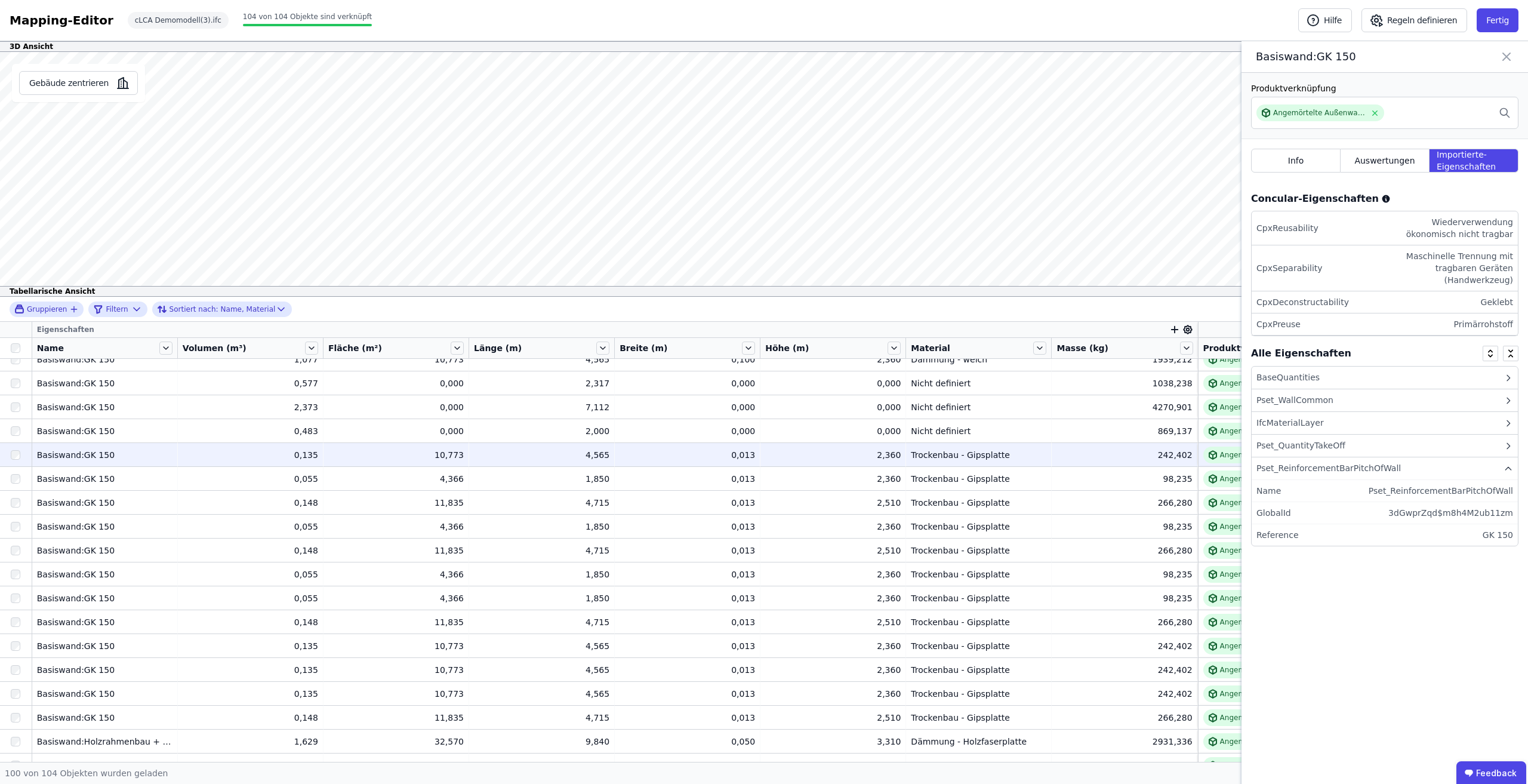
click at [1328, 461] on div "Pset_ReinforcementBarPitchOfWall" at bounding box center [1385, 468] width 267 height 22
click at [1376, 525] on div "Produktverknüpfung Angemörtelte Außenwandbekleidung - Riehmchen / Ziegel Info A…" at bounding box center [1385, 429] width 286 height 712
click at [1503, 23] on button "Fertig" at bounding box center [1497, 20] width 42 height 24
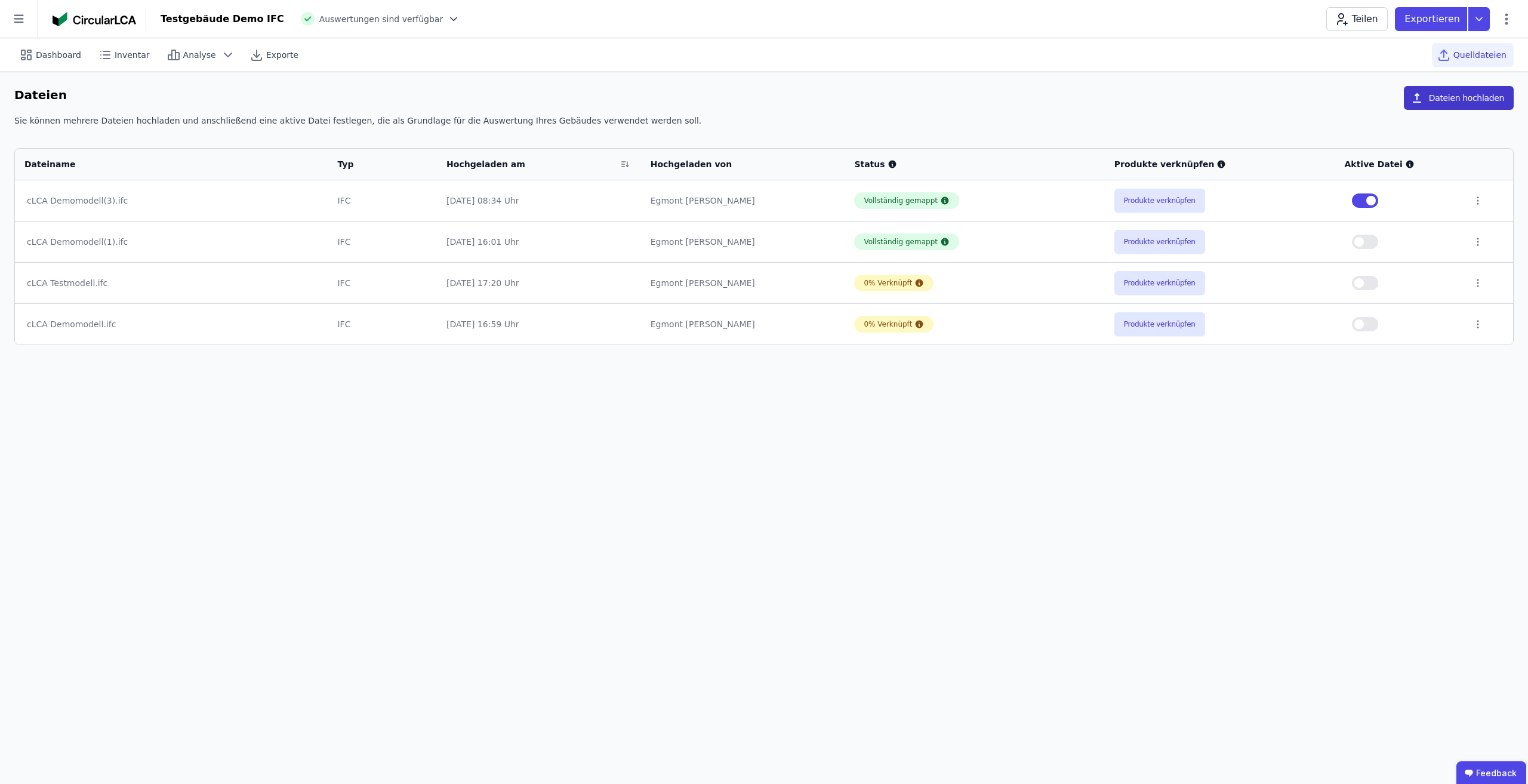
click at [1428, 92] on button "Dateien hochladen" at bounding box center [1459, 98] width 110 height 24
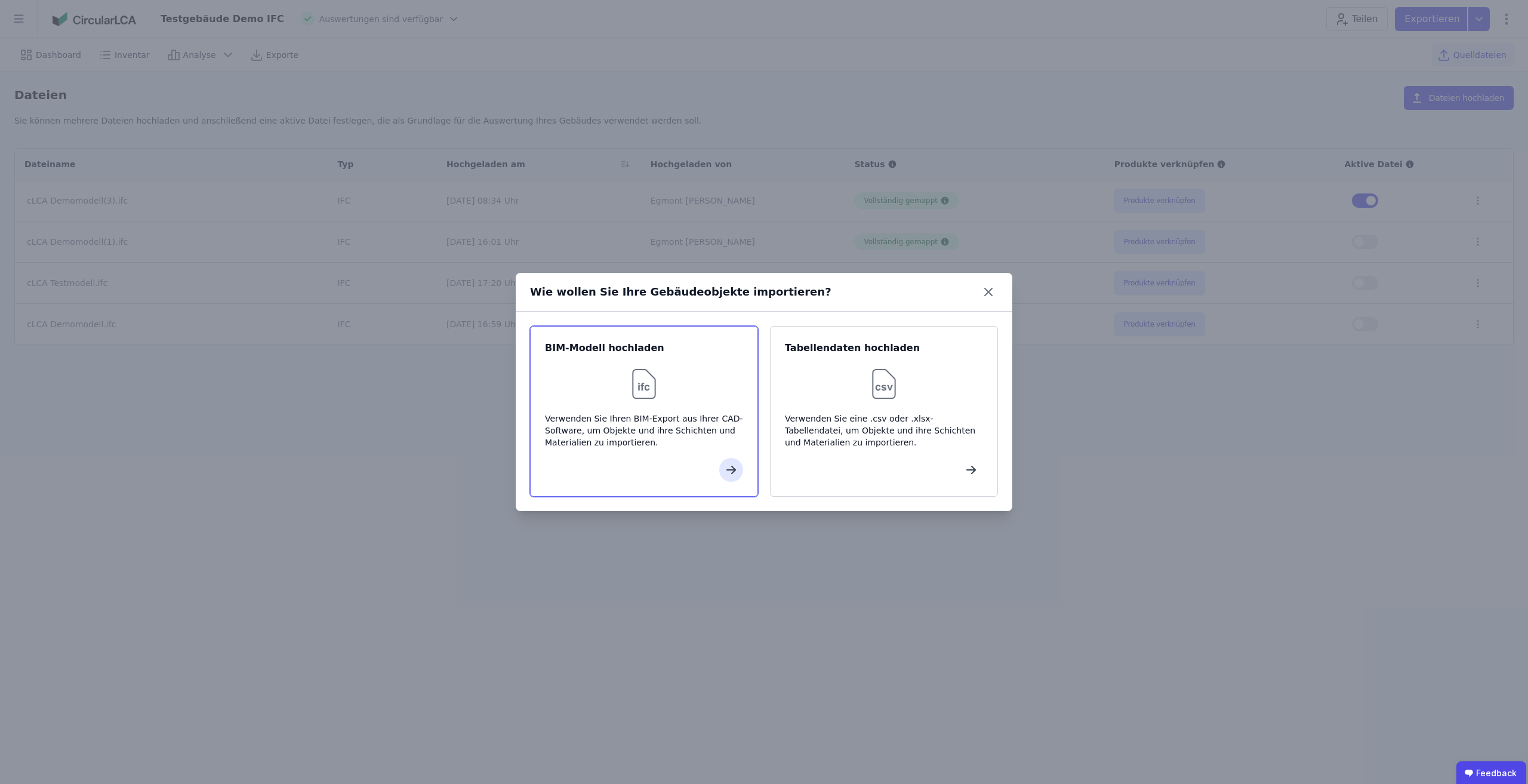
click at [707, 433] on div "Verwenden Sie Ihren BIM-Export aus Ihrer CAD-Software, um Objekte und ihre Schi…" at bounding box center [644, 430] width 198 height 36
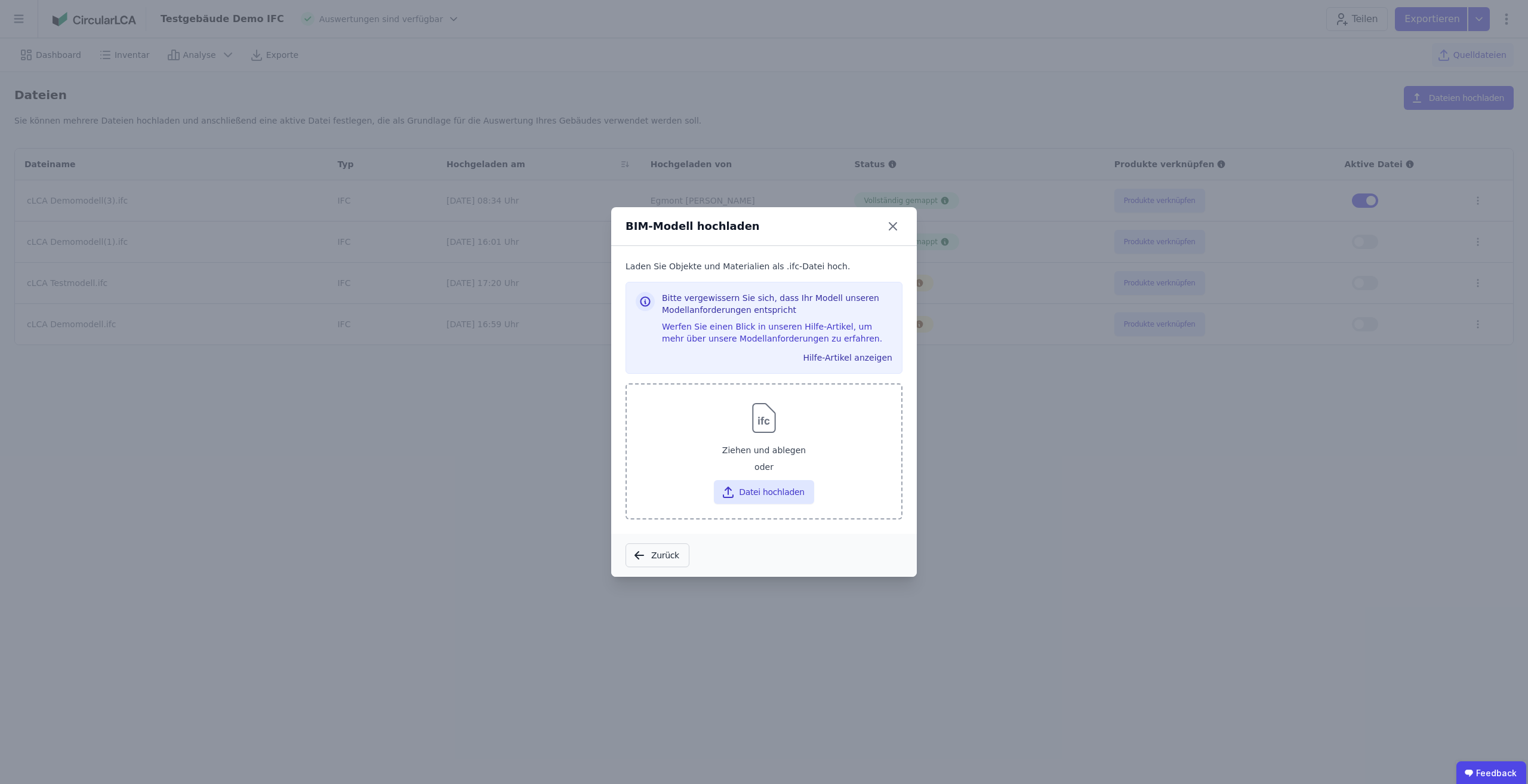
click at [787, 473] on div "oder" at bounding box center [764, 467] width 256 height 14
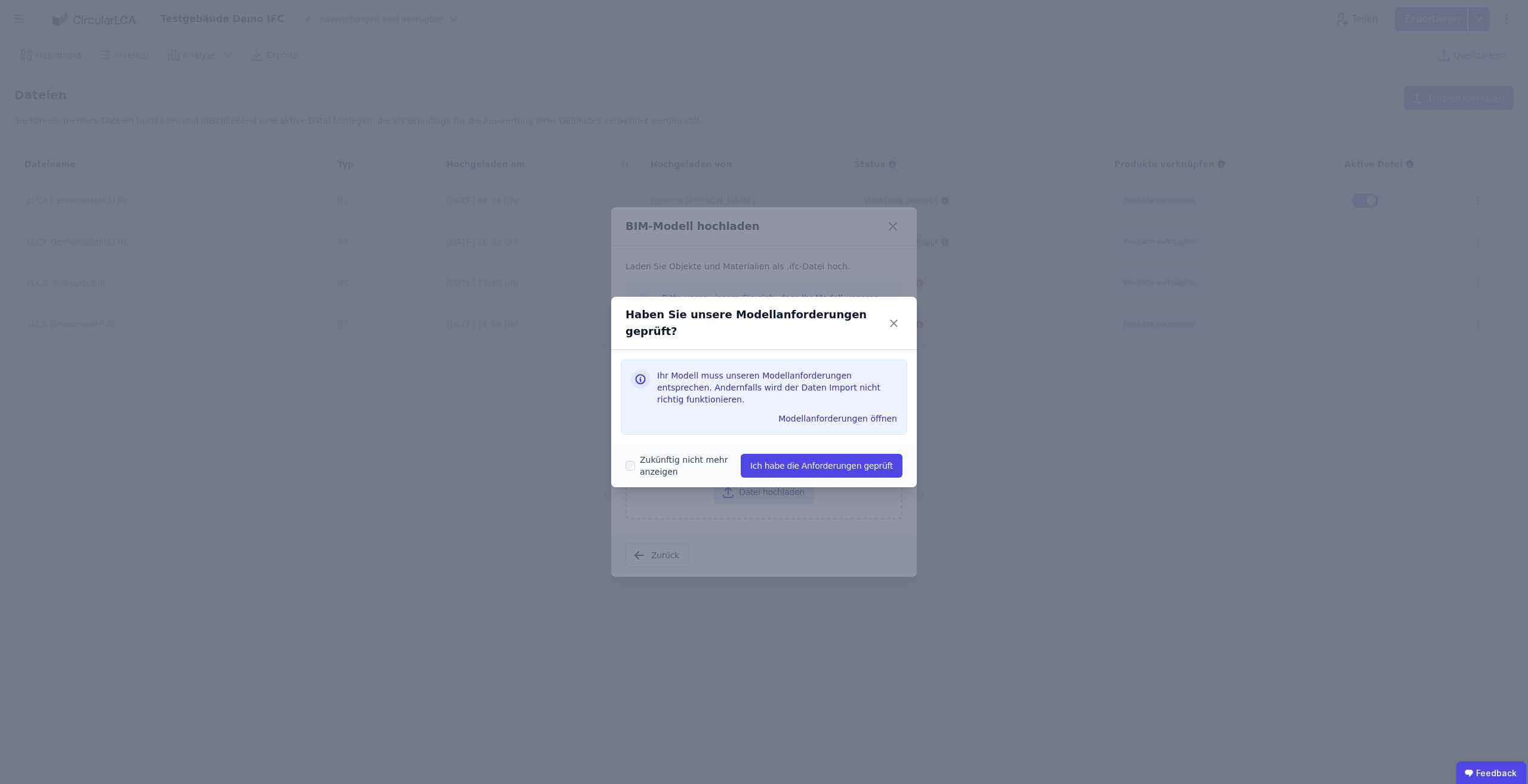
click at [815, 444] on div "Zukünftig nicht mehr anzeigen Ich habe die Anforderungen geprüft" at bounding box center [764, 465] width 306 height 43
click at [816, 454] on button "Ich habe die Anforderungen geprüft" at bounding box center [821, 465] width 162 height 24
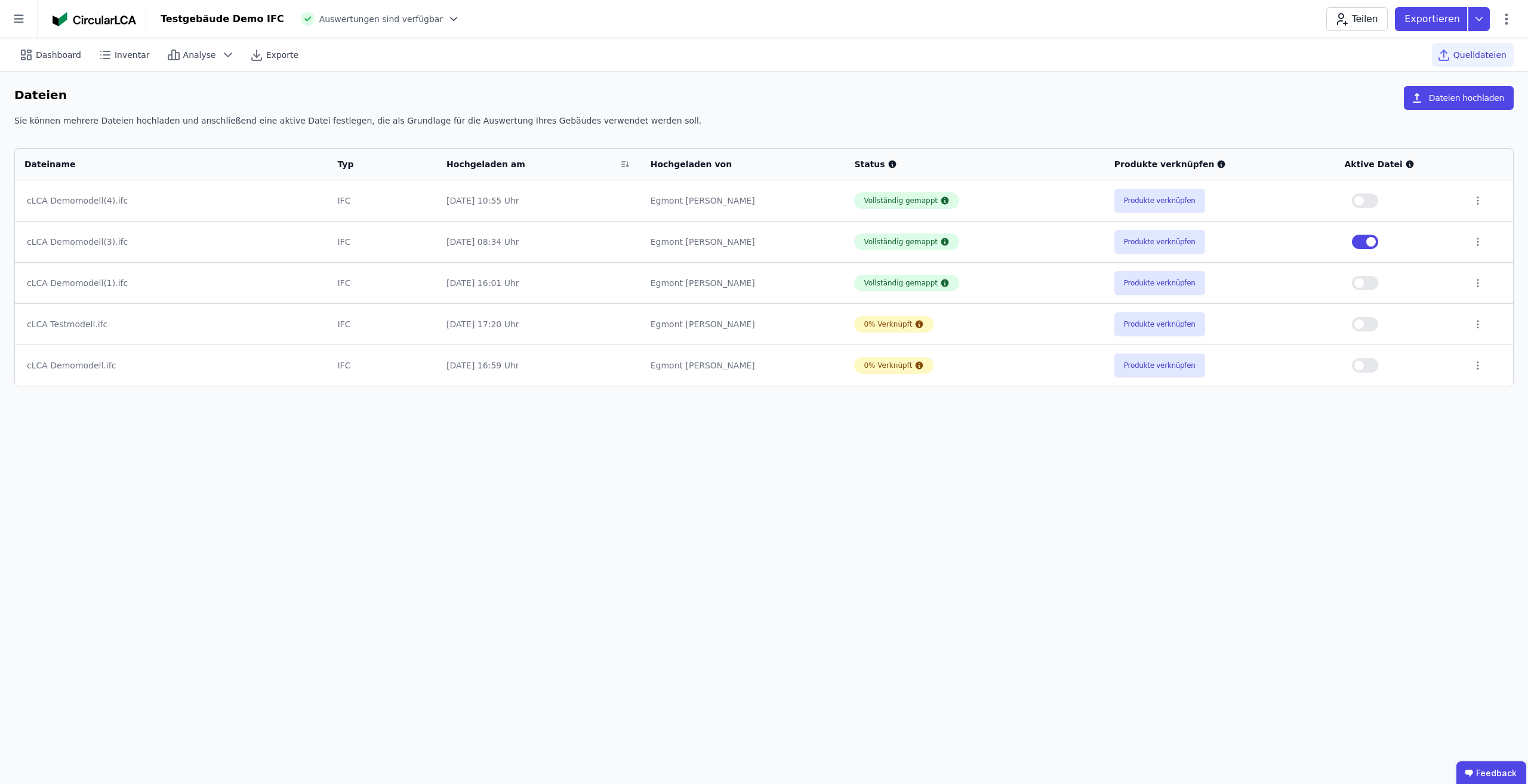
click at [1364, 203] on span "button" at bounding box center [1359, 201] width 9 height 9
click at [1376, 241] on span "button" at bounding box center [1371, 241] width 9 height 9
click at [1158, 212] on button "Produkte verknüpfen" at bounding box center [1160, 200] width 91 height 24
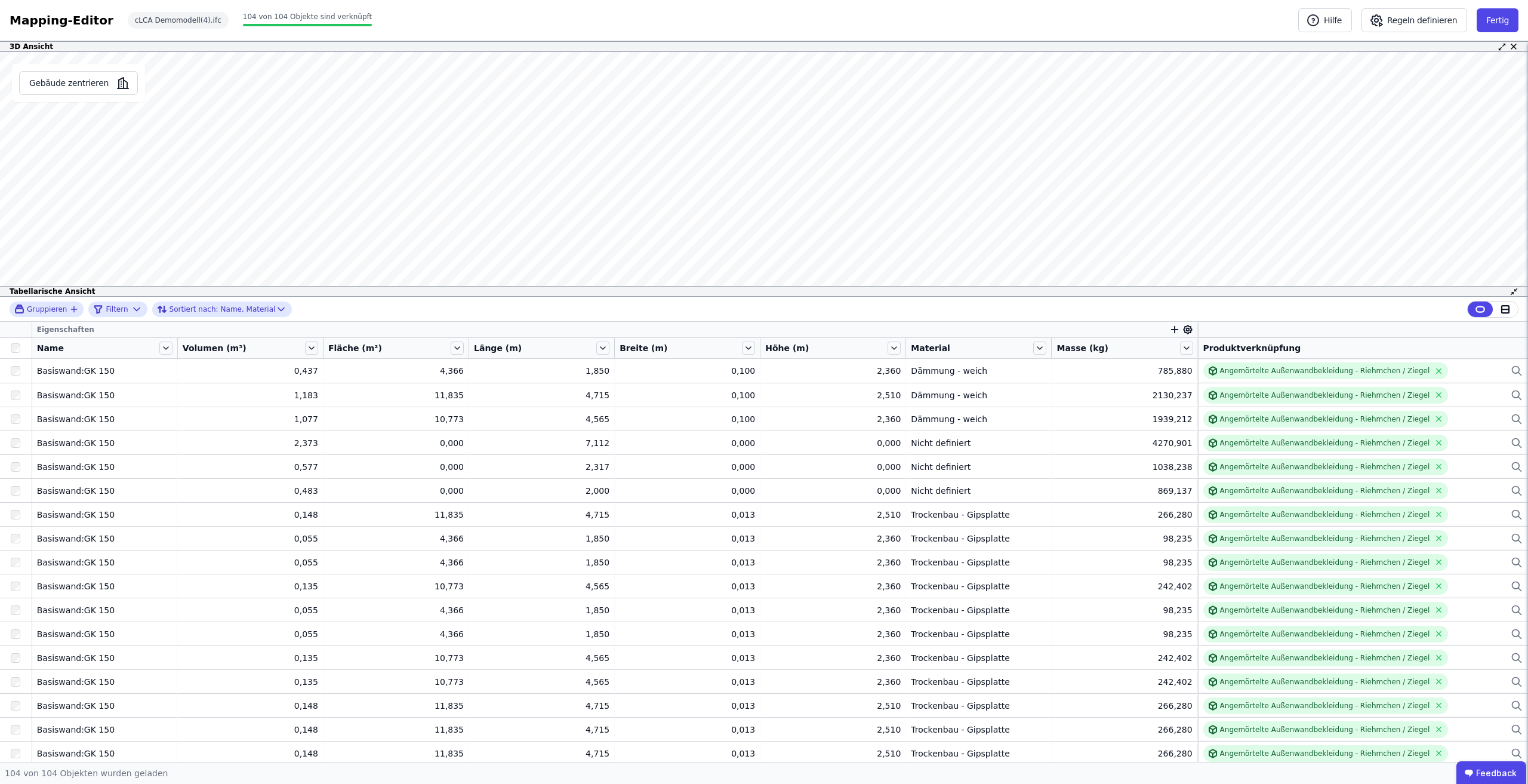
click at [1175, 329] on icon "button" at bounding box center [1175, 330] width 0 height 7
click at [1243, 411] on div "Importierte Eigenschaften" at bounding box center [1234, 414] width 109 height 12
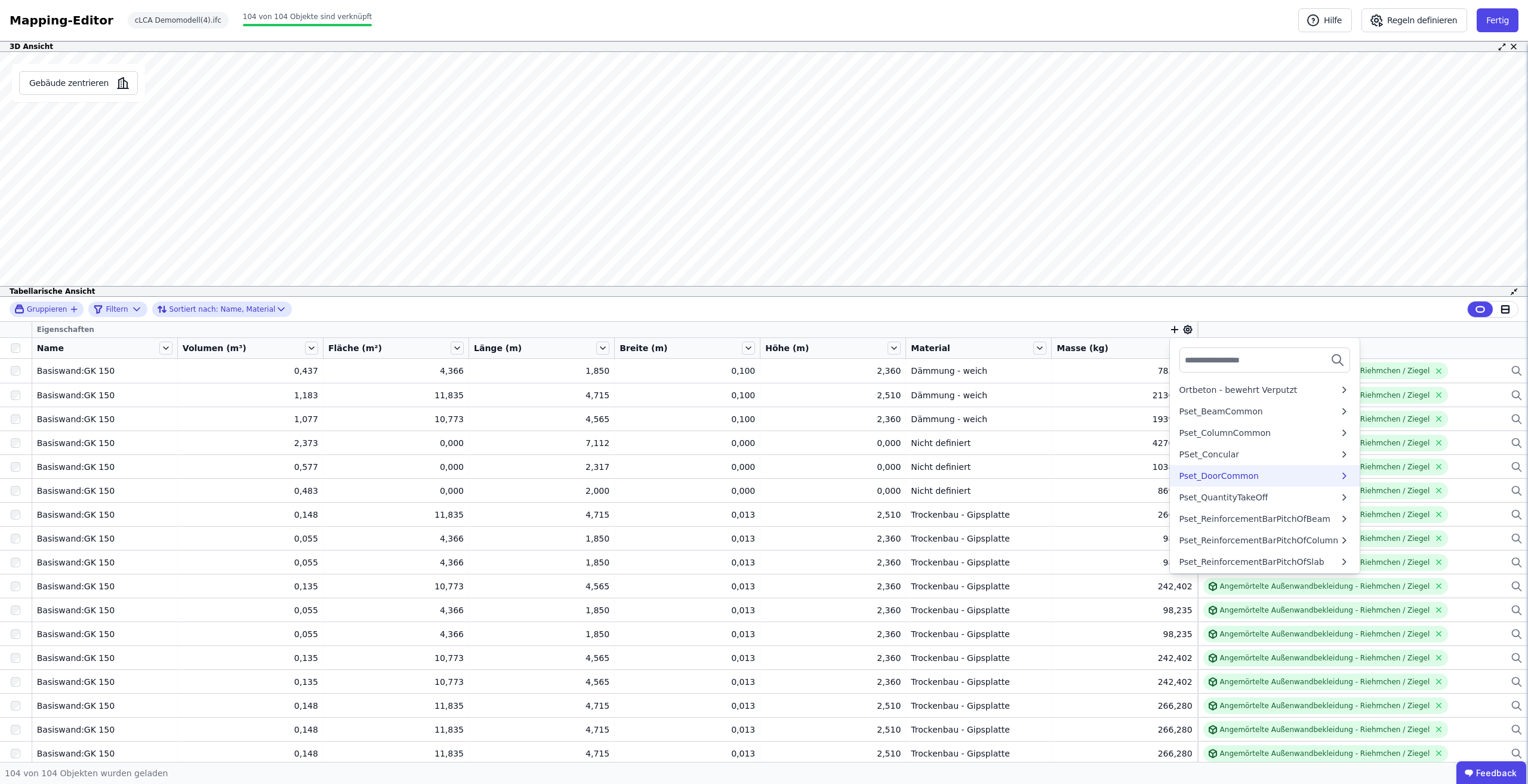
scroll to position [179, 0]
click at [1260, 467] on div "PSet_Concular" at bounding box center [1259, 473] width 160 height 12
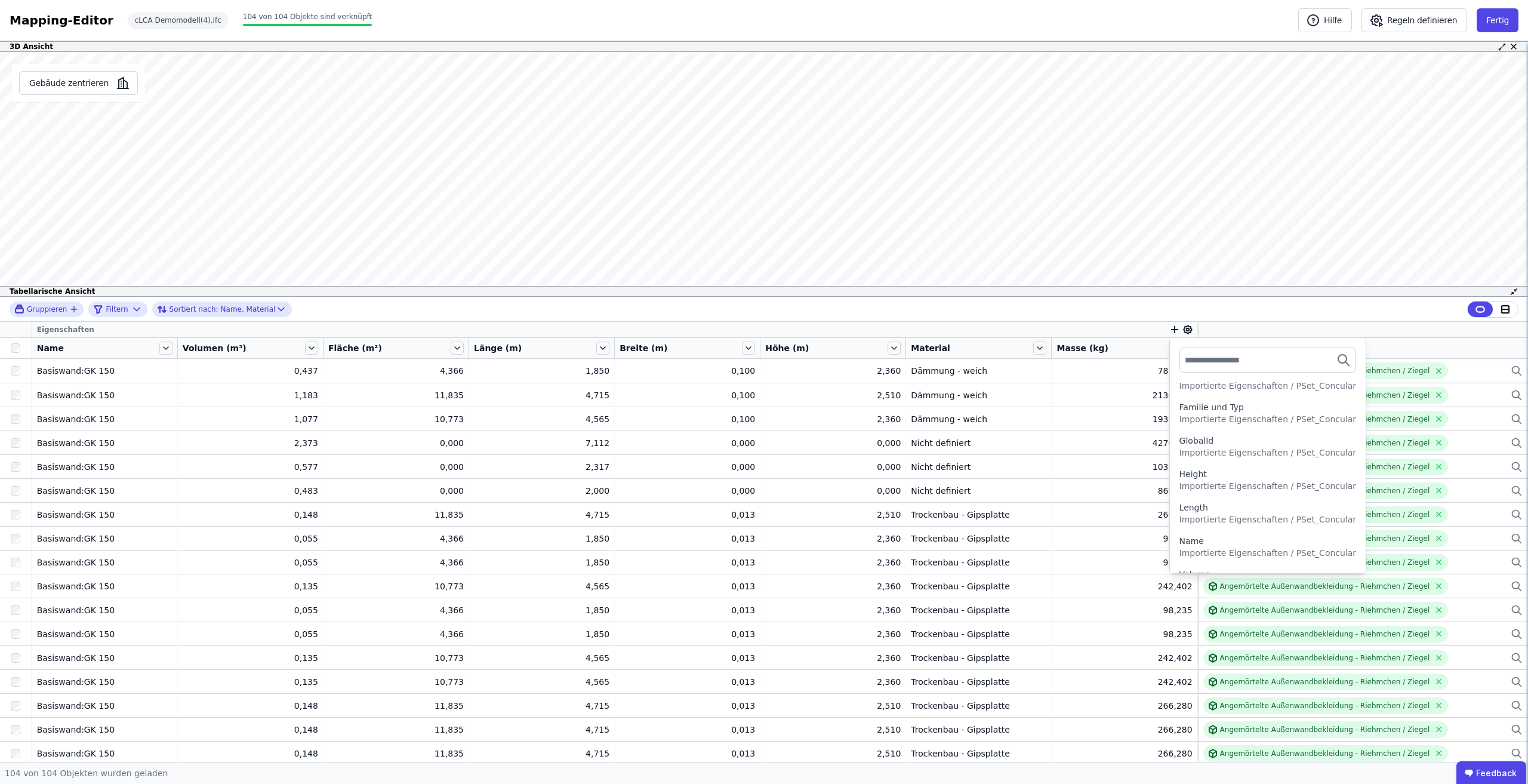
scroll to position [191, 0]
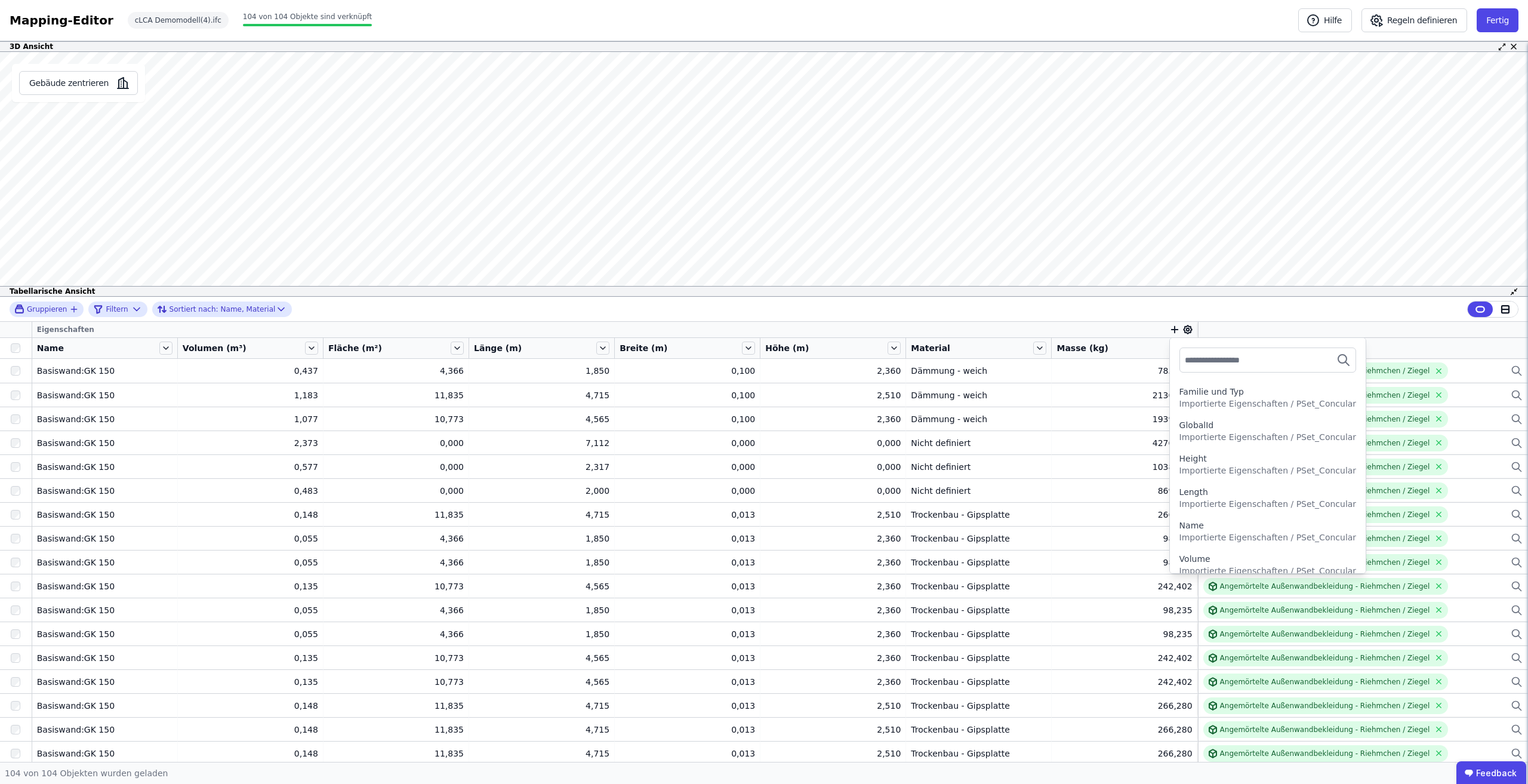
click at [1260, 467] on span "Importierte Eigenschaften / PSet_Concular" at bounding box center [1268, 470] width 177 height 9
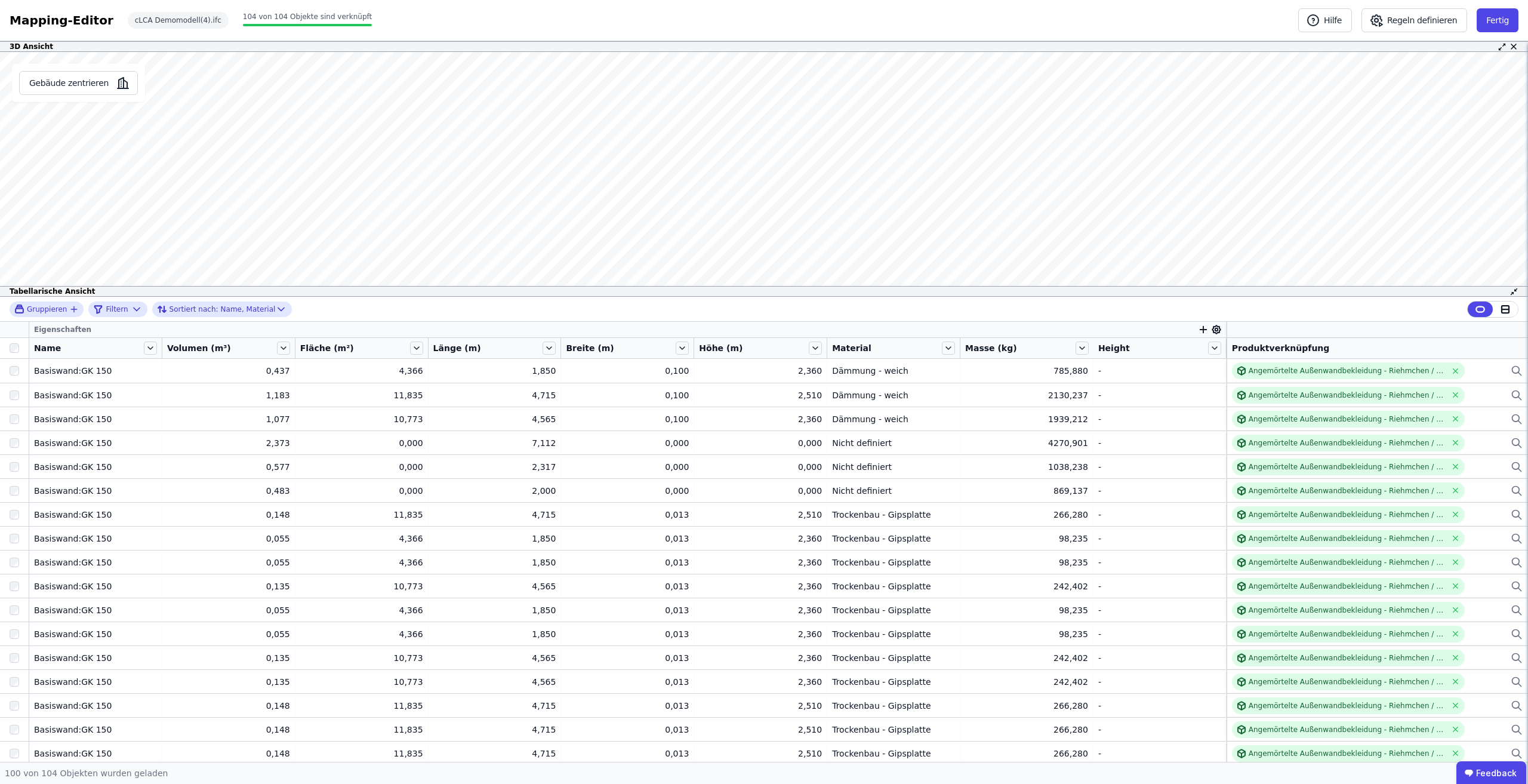
click at [1200, 326] on icon "button" at bounding box center [1203, 330] width 11 height 11
click at [1242, 416] on div "Importierte Eigenschaften" at bounding box center [1262, 414] width 109 height 12
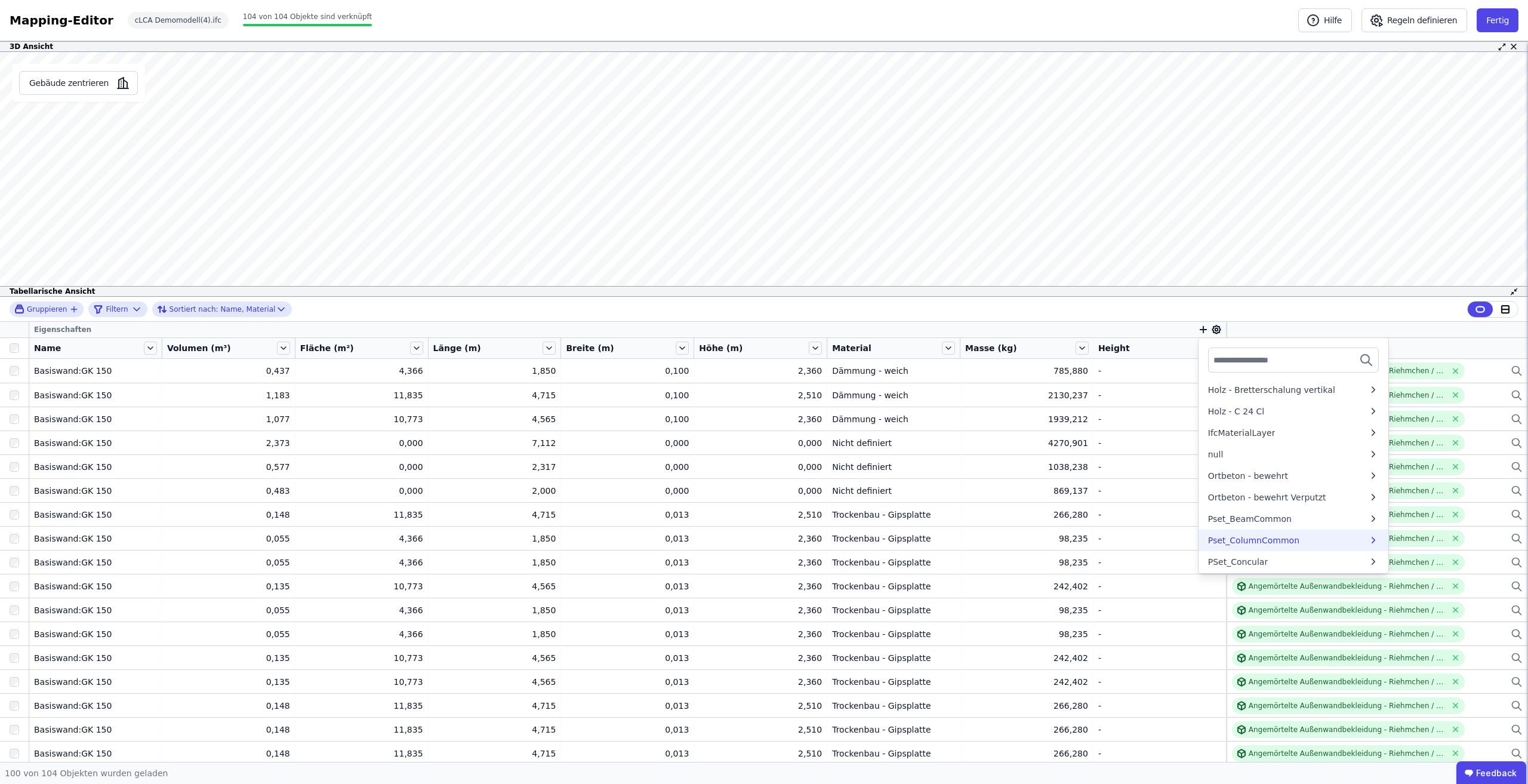
scroll to position [119, 0]
click at [1276, 530] on div "PSet_Concular" at bounding box center [1288, 532] width 160 height 12
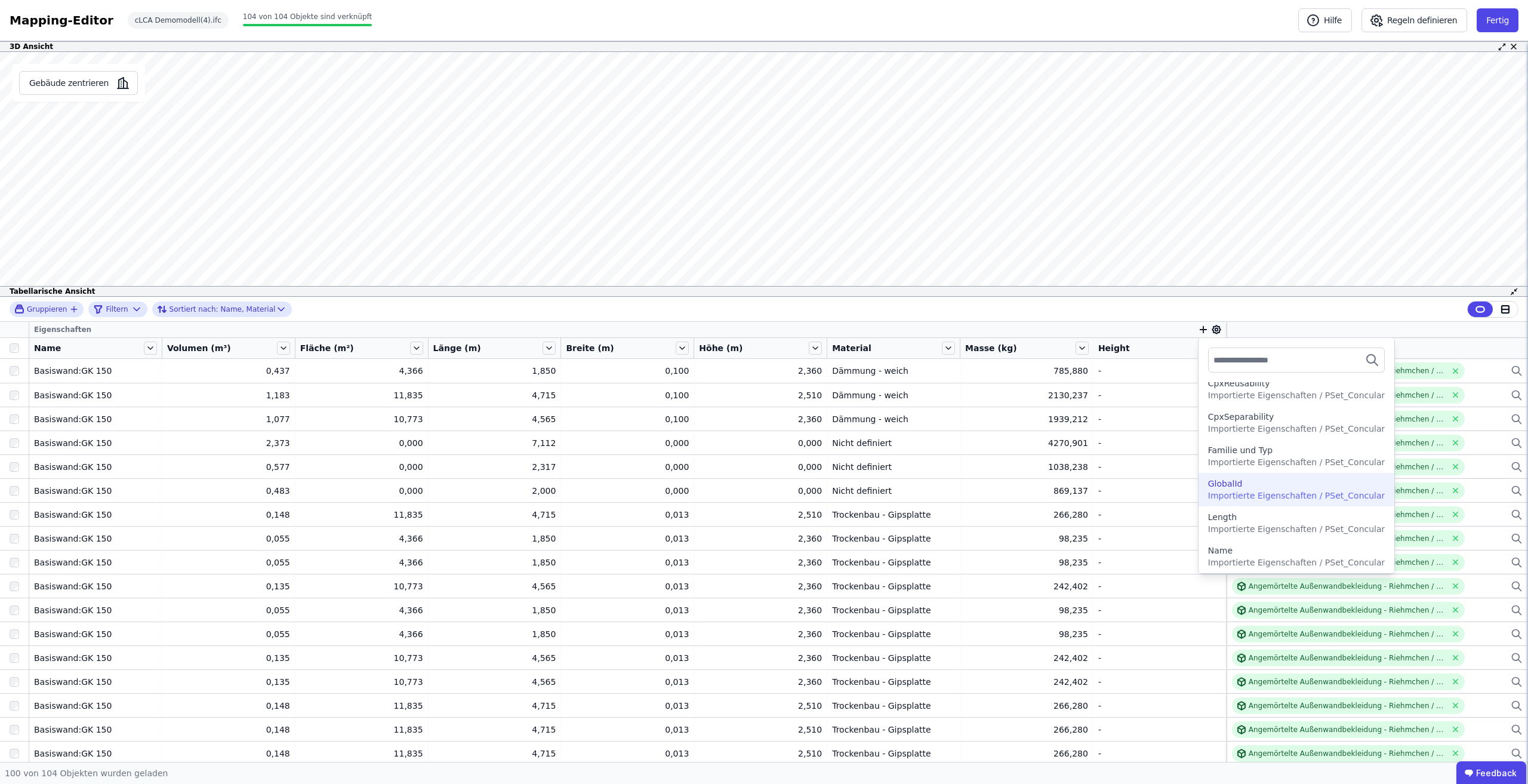
scroll to position [191, 0]
click at [1284, 467] on span "Importierte Eigenschaften / PSet_Concular" at bounding box center [1296, 470] width 177 height 9
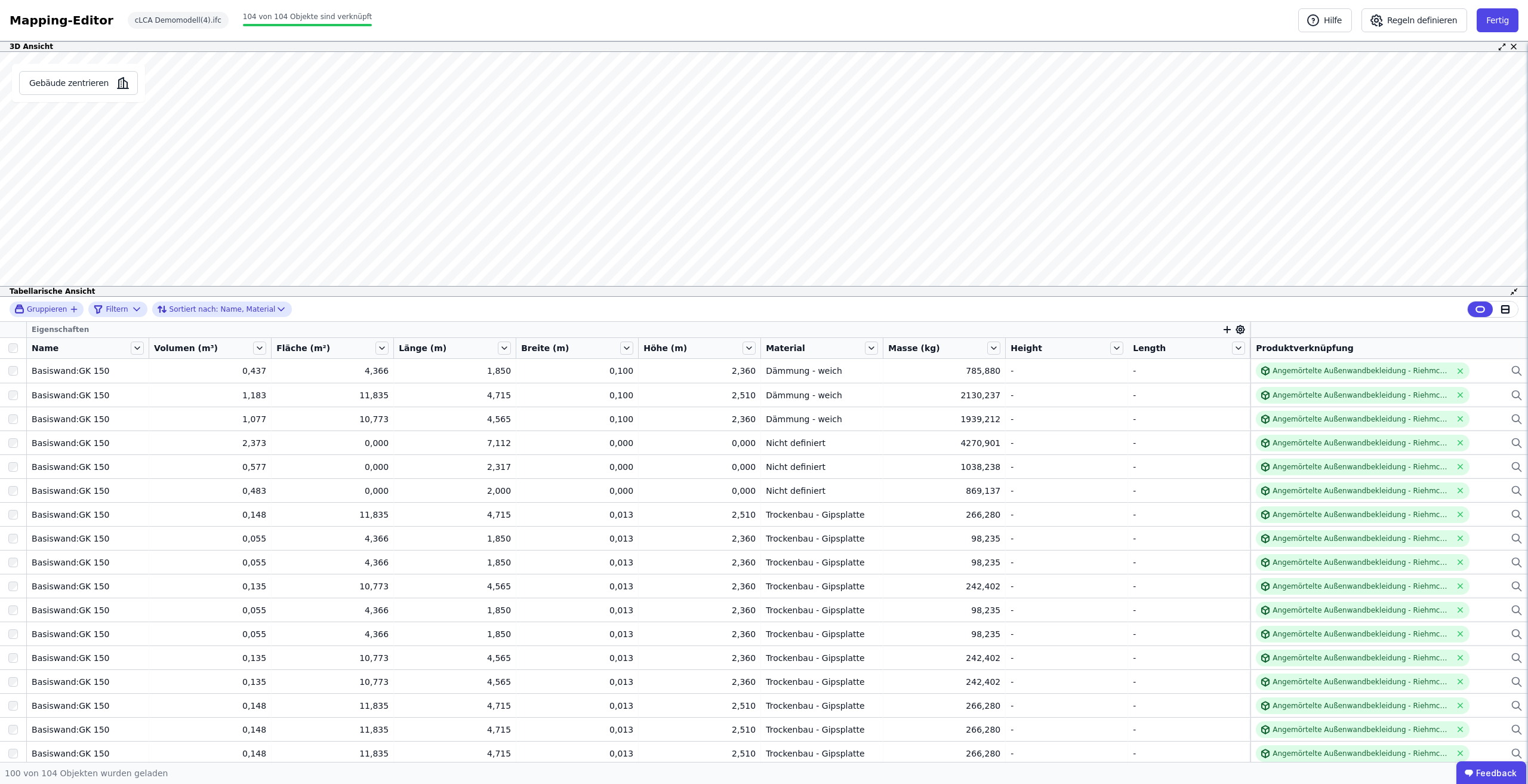
click at [1226, 327] on div at bounding box center [1234, 330] width 24 height 11
click at [1223, 329] on icon "button" at bounding box center [1228, 330] width 11 height 11
click at [1241, 353] on input "text" at bounding box center [1281, 360] width 88 height 22
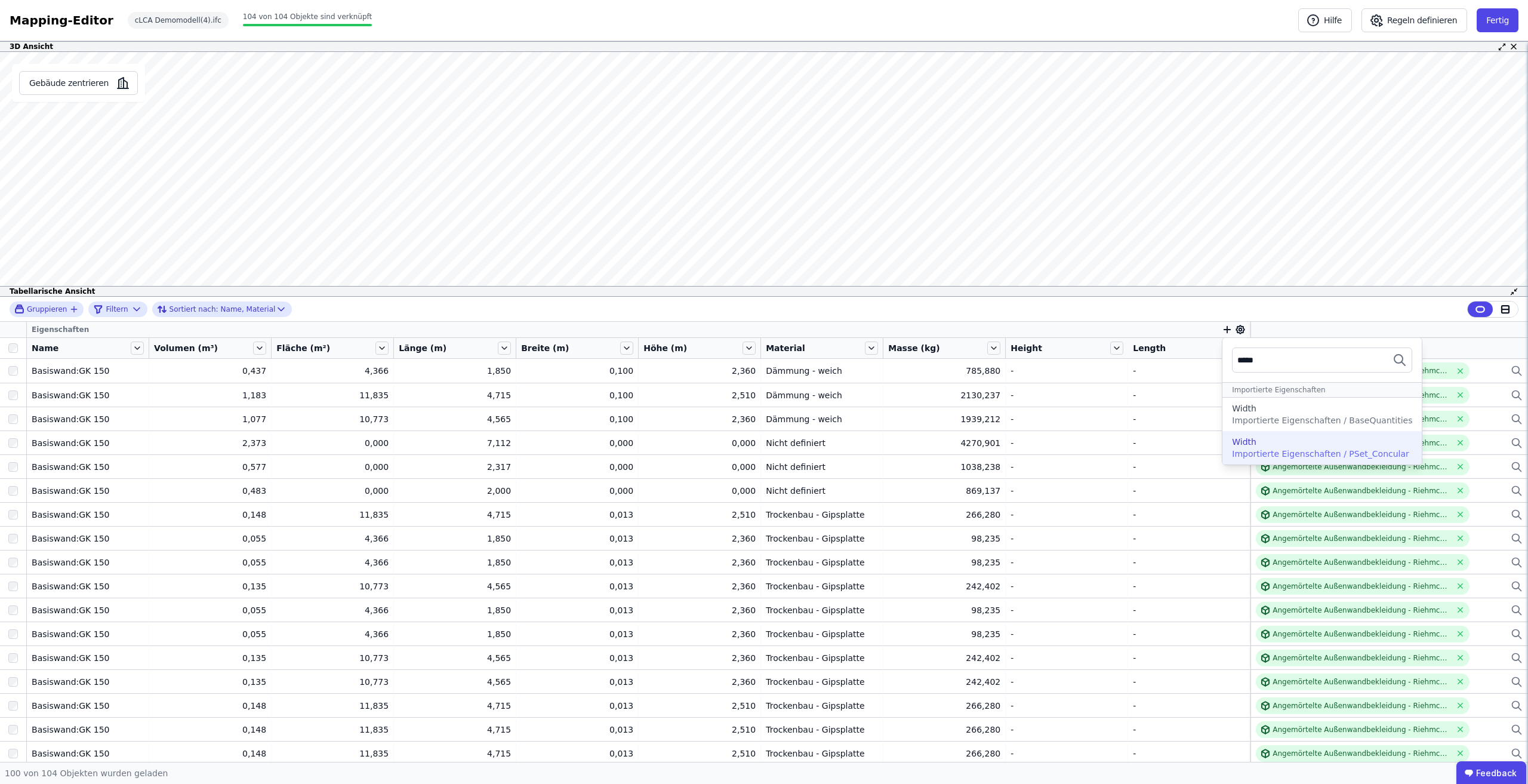
type input "*****"
click at [1329, 445] on div "Width" at bounding box center [1323, 442] width 180 height 12
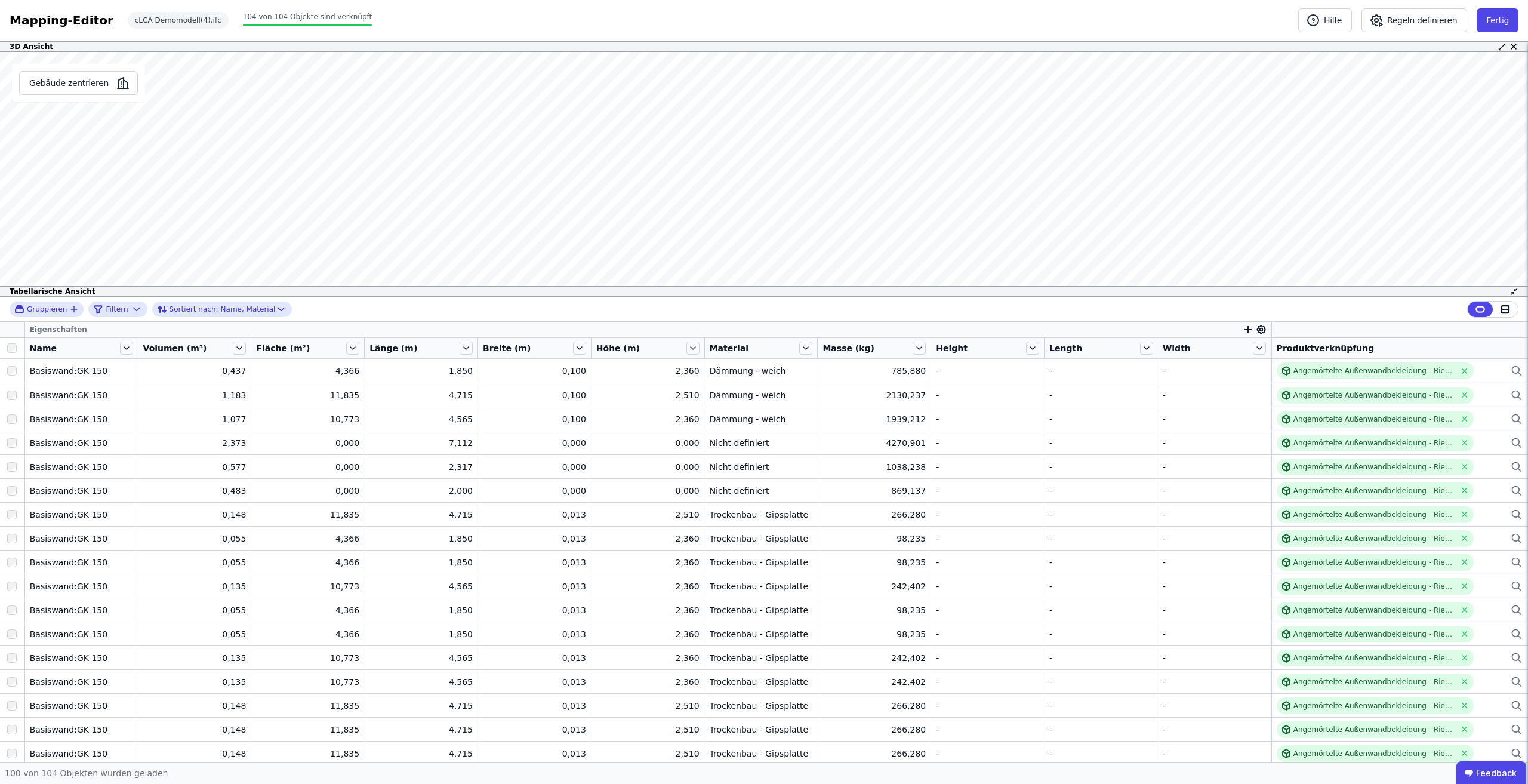
click at [1245, 330] on icon "button" at bounding box center [1248, 330] width 7 height 0
click at [1278, 359] on input "text" at bounding box center [1302, 360] width 88 height 22
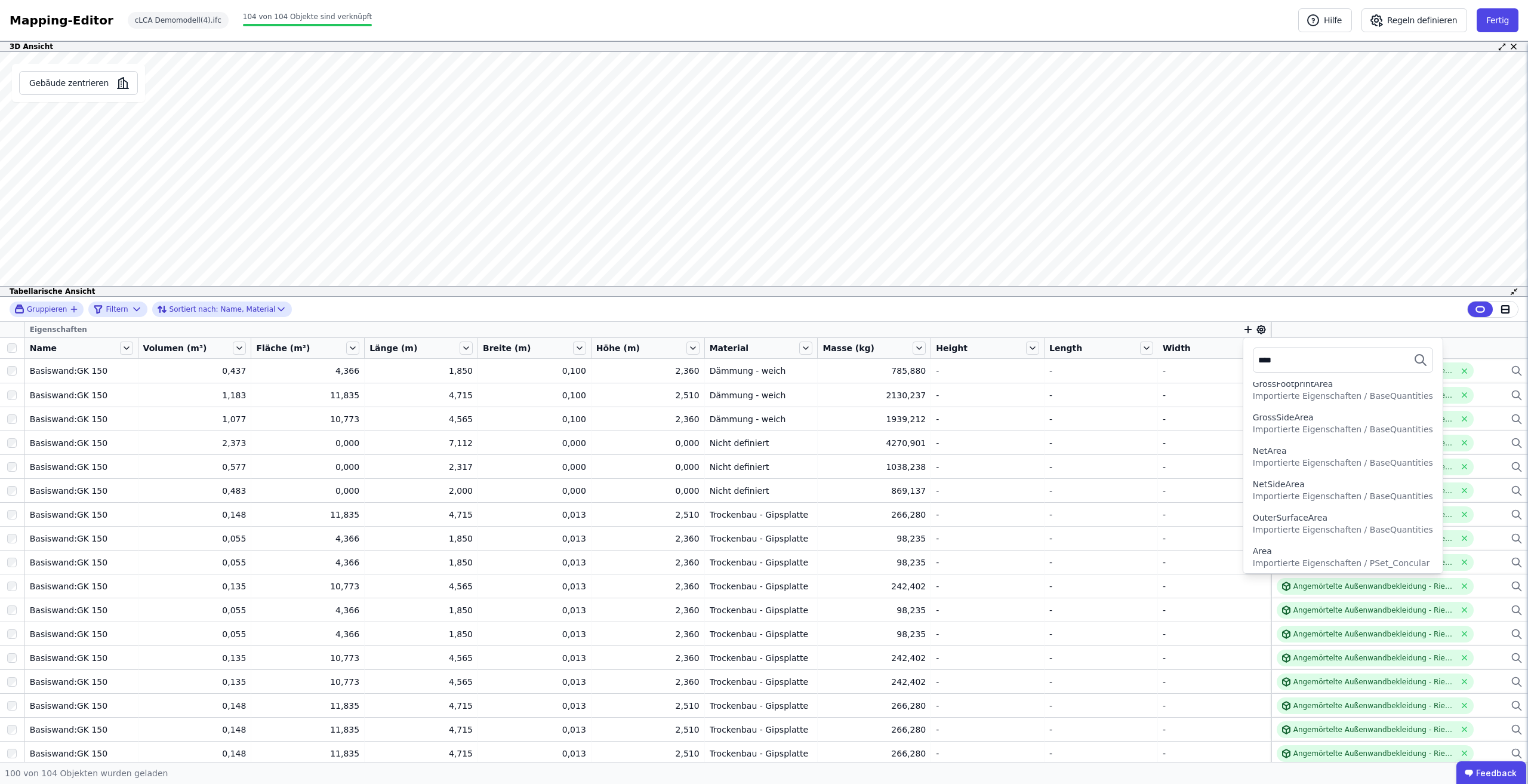
scroll to position [125, 0]
type input "****"
click at [1367, 547] on div "Area" at bounding box center [1343, 551] width 180 height 12
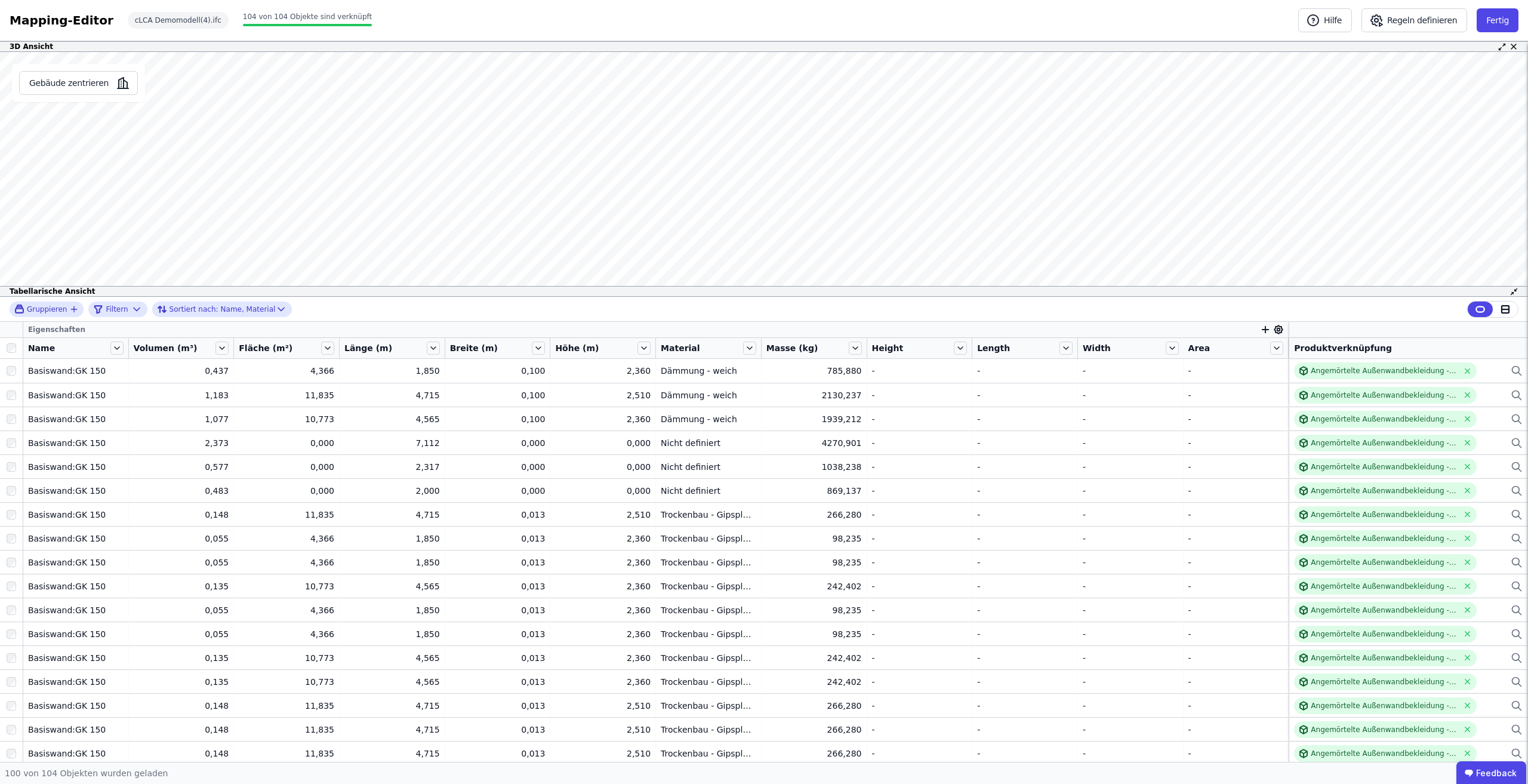
click at [1260, 330] on icon "button" at bounding box center [1266, 330] width 11 height 11
click at [1277, 355] on input "text" at bounding box center [1320, 360] width 88 height 22
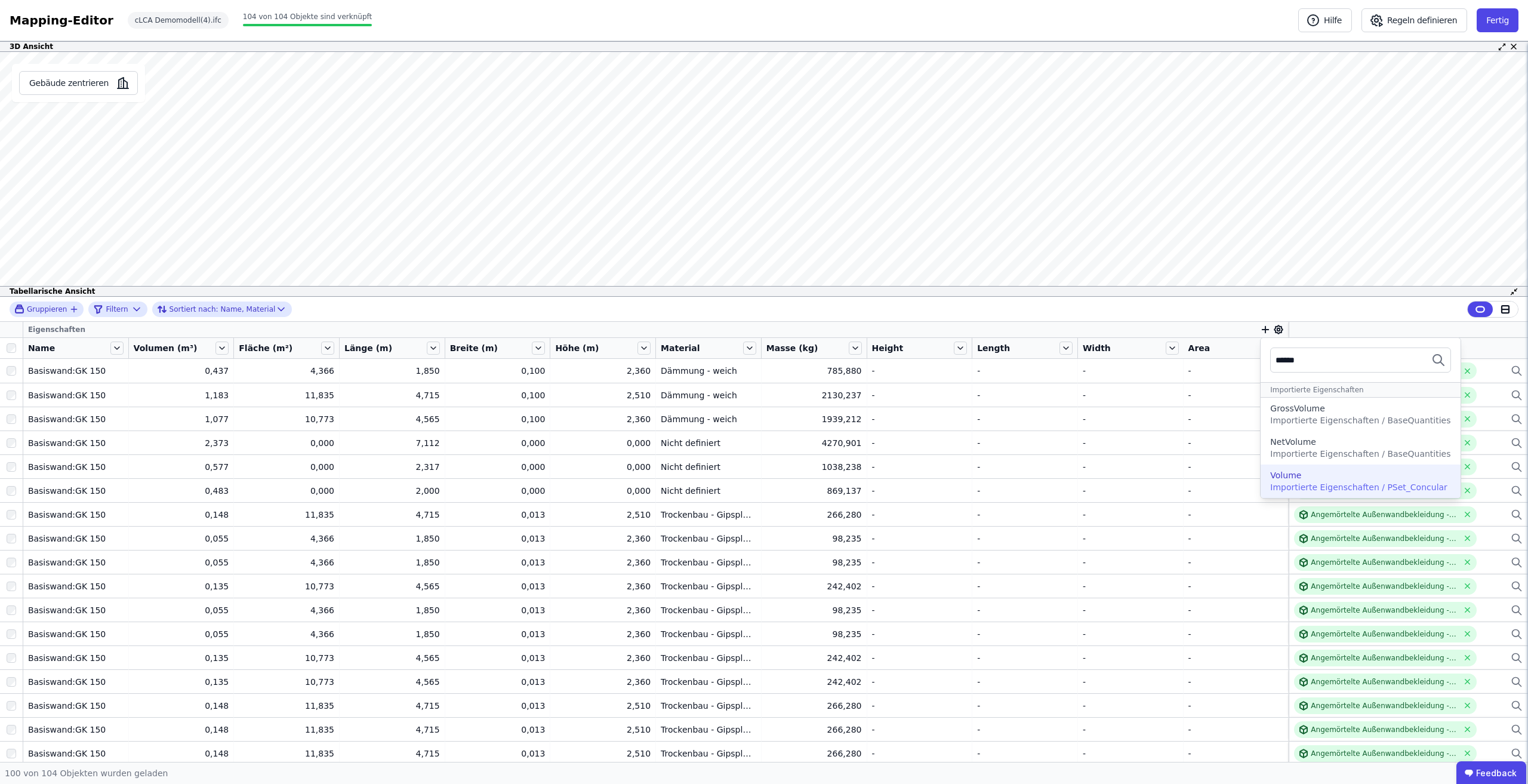
type input "******"
click at [1331, 472] on div "Volume" at bounding box center [1360, 475] width 180 height 12
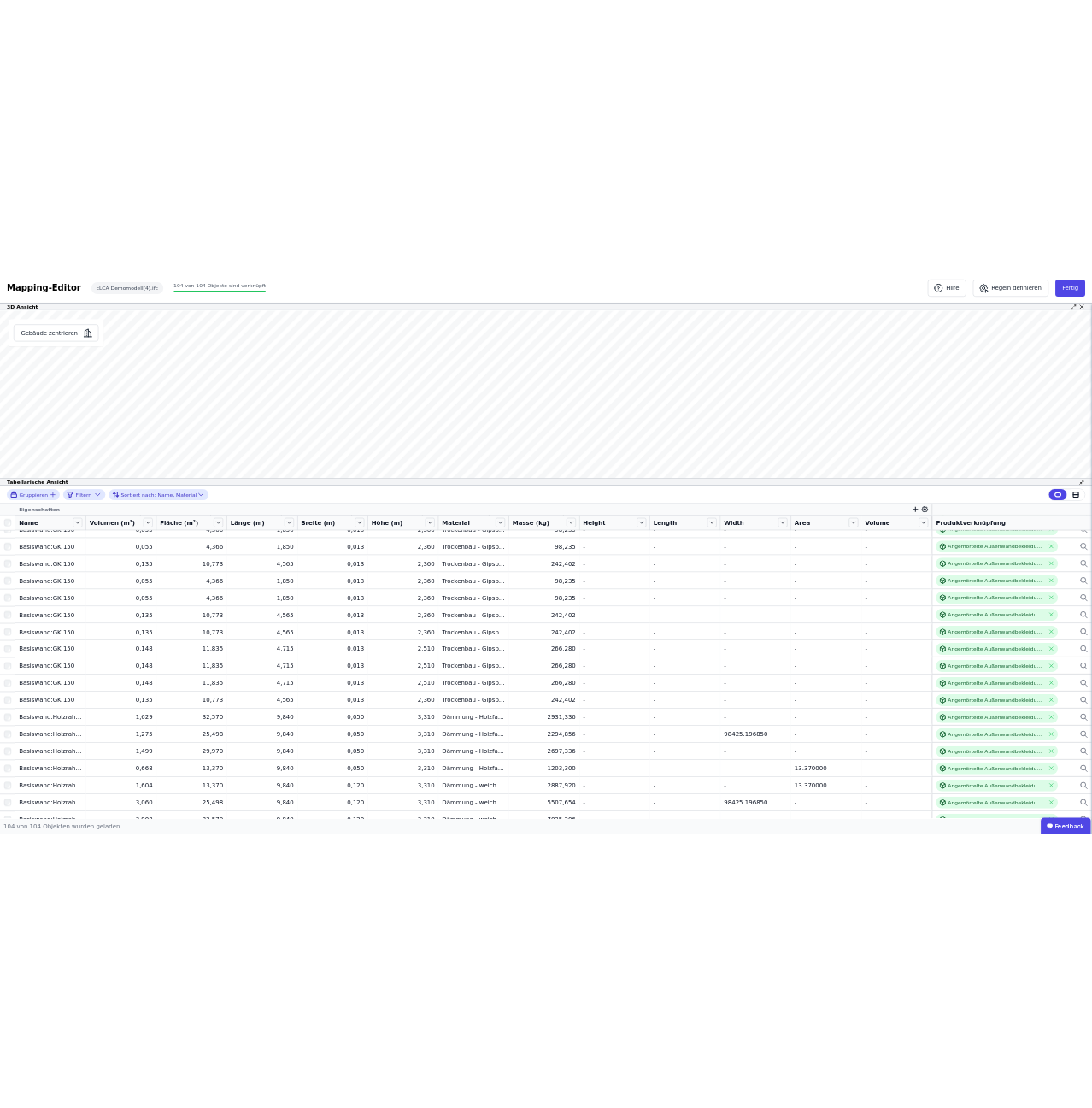
scroll to position [0, 0]
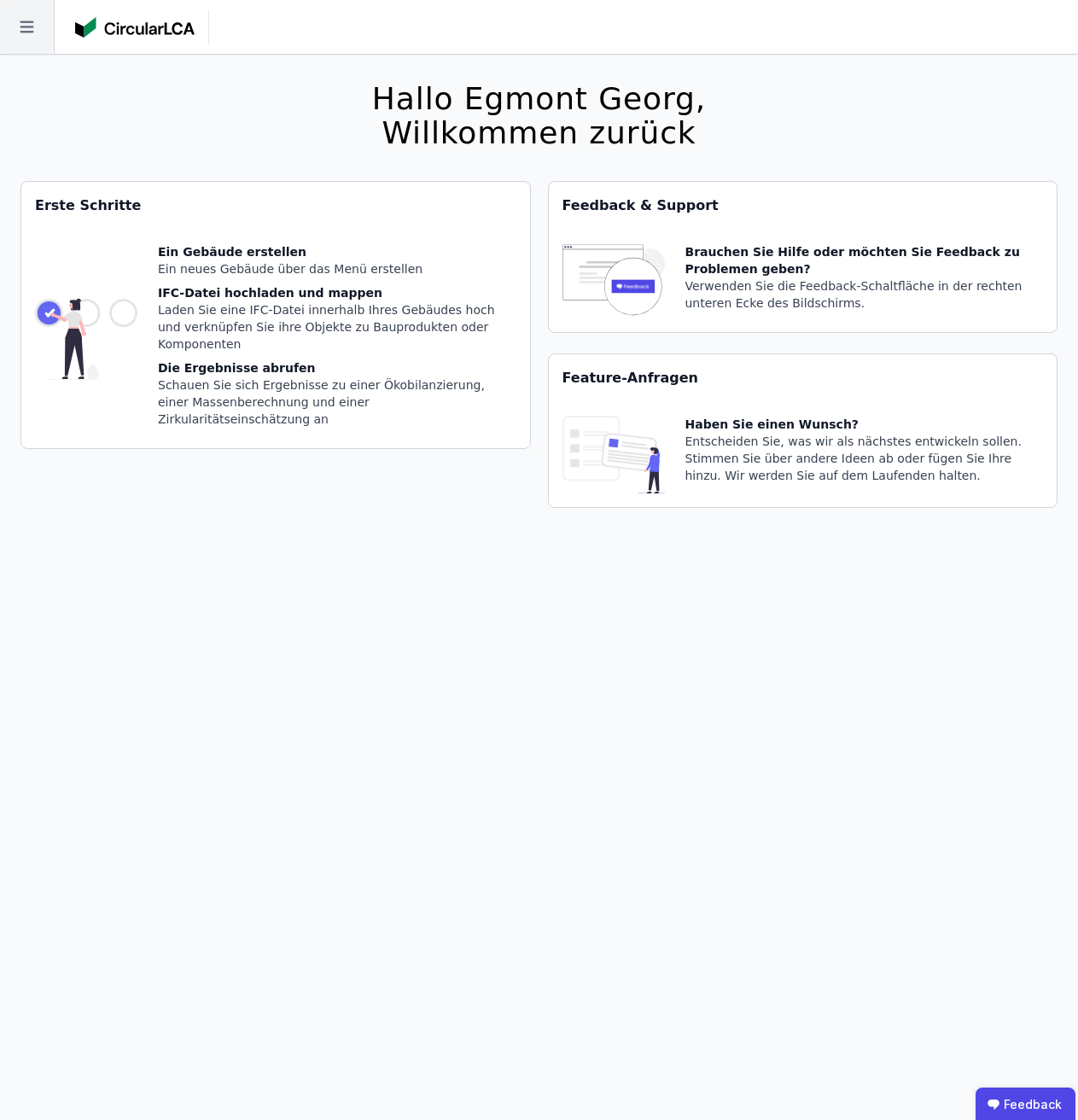
click at [35, 40] on icon at bounding box center [26, 26] width 53 height 53
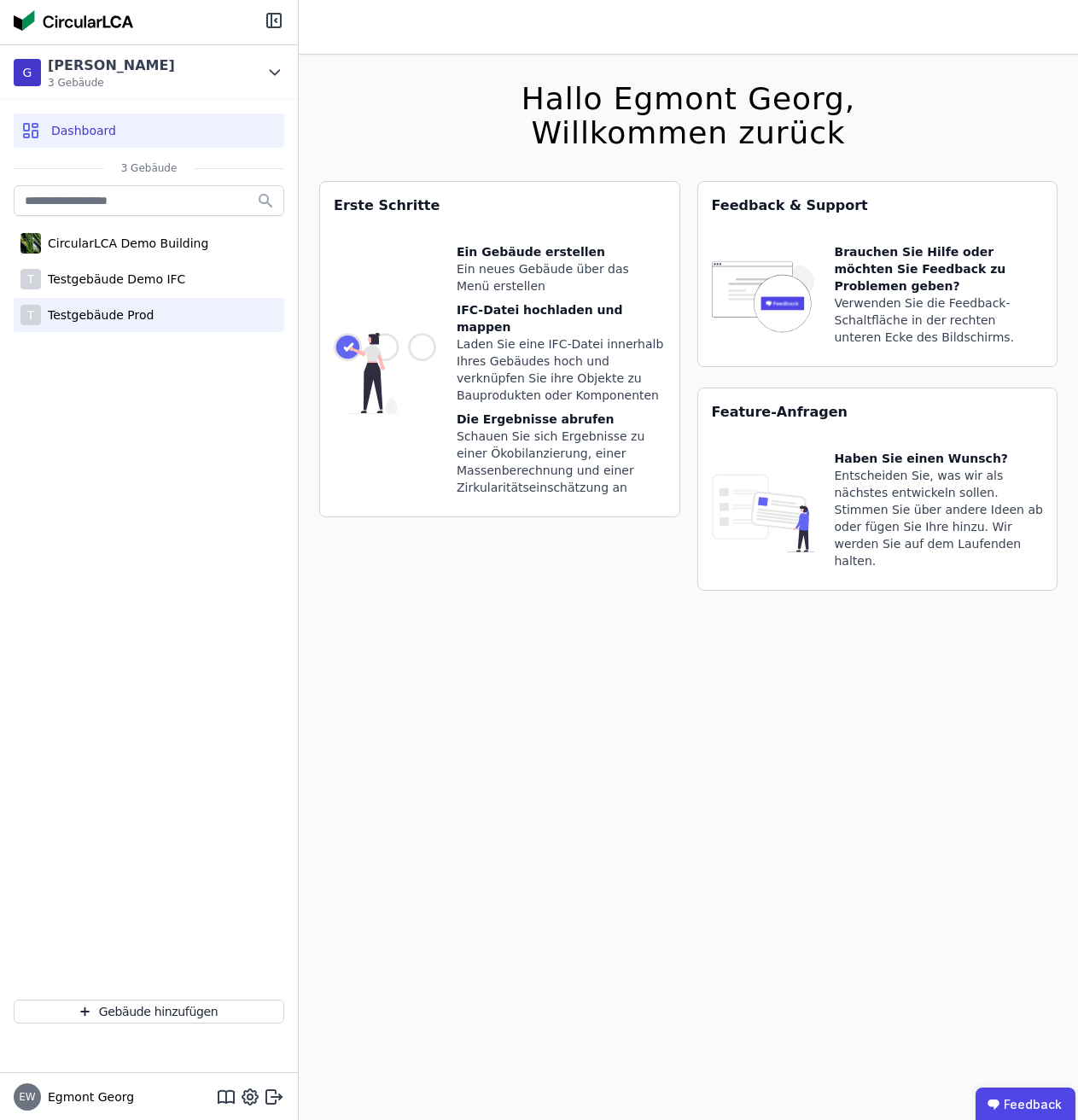
click at [112, 319] on div "Testgebäude Prod" at bounding box center [97, 315] width 112 height 17
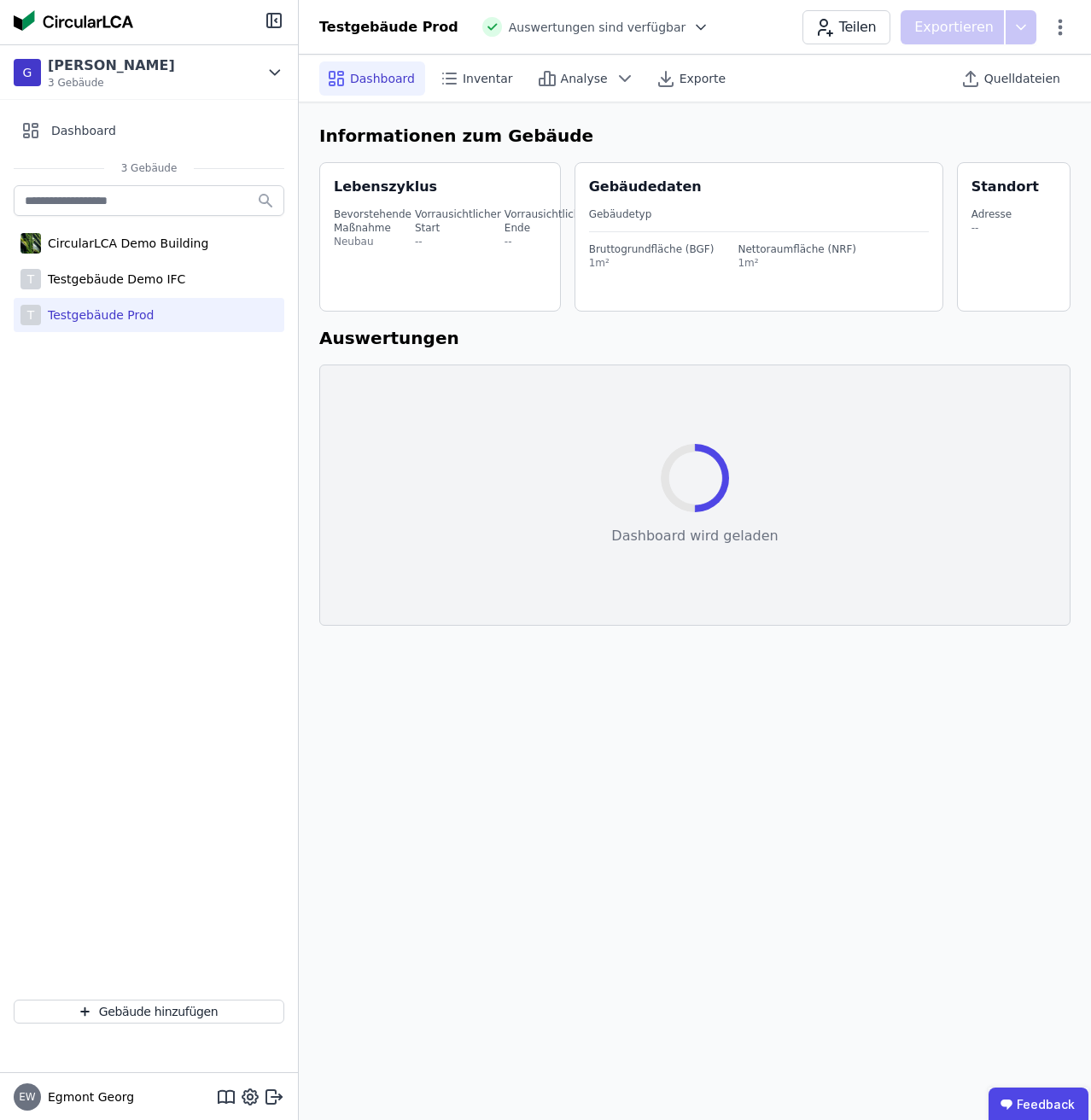
select select "*"
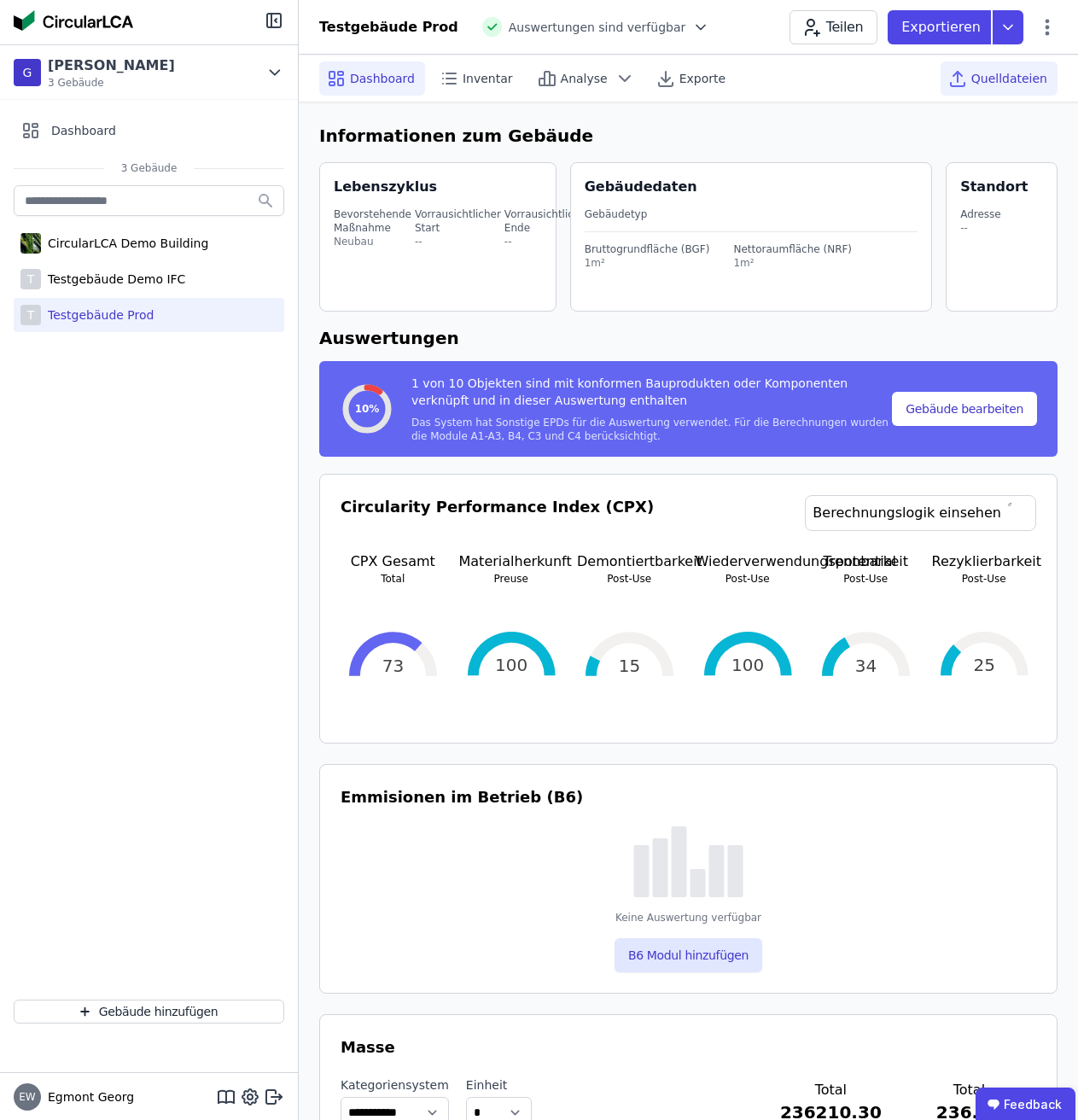
click at [981, 71] on span "Quelldateien" at bounding box center [1009, 79] width 76 height 17
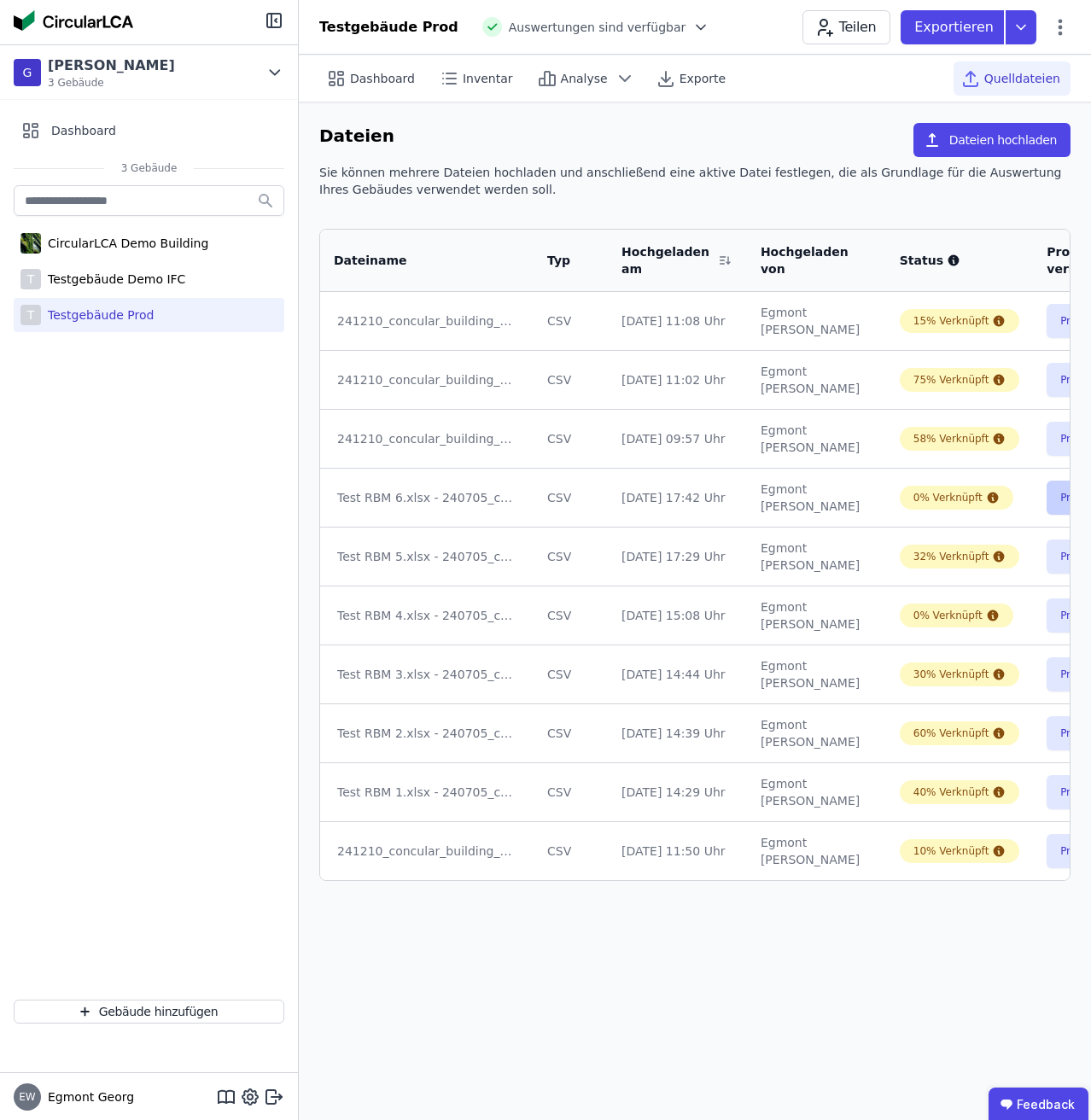
click at [1046, 509] on button "Produkte verknüpfen" at bounding box center [1111, 496] width 130 height 34
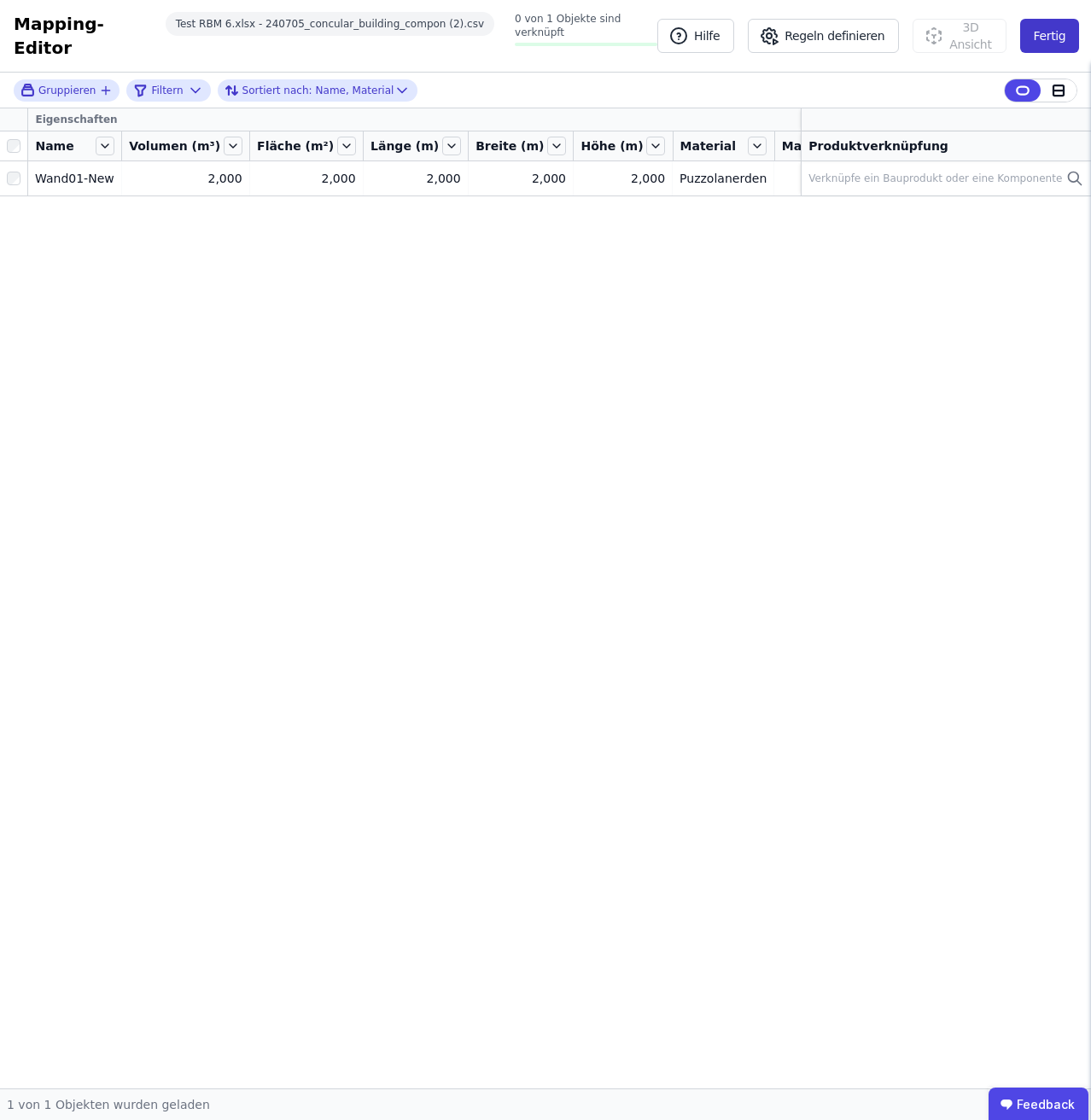
click at [1065, 20] on button "Fertig" at bounding box center [1050, 35] width 60 height 34
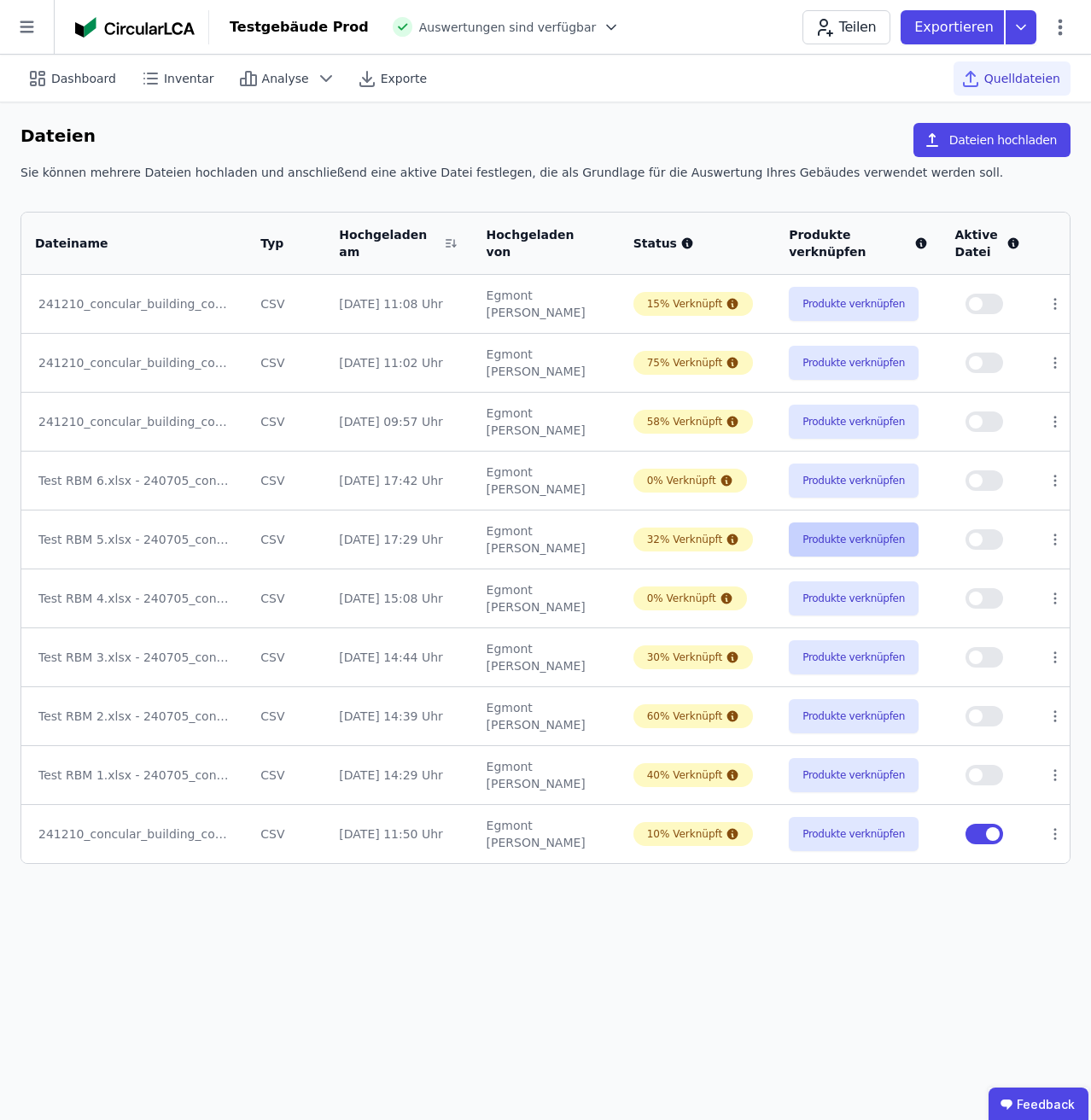
click at [838, 536] on button "Produkte verknüpfen" at bounding box center [853, 539] width 130 height 34
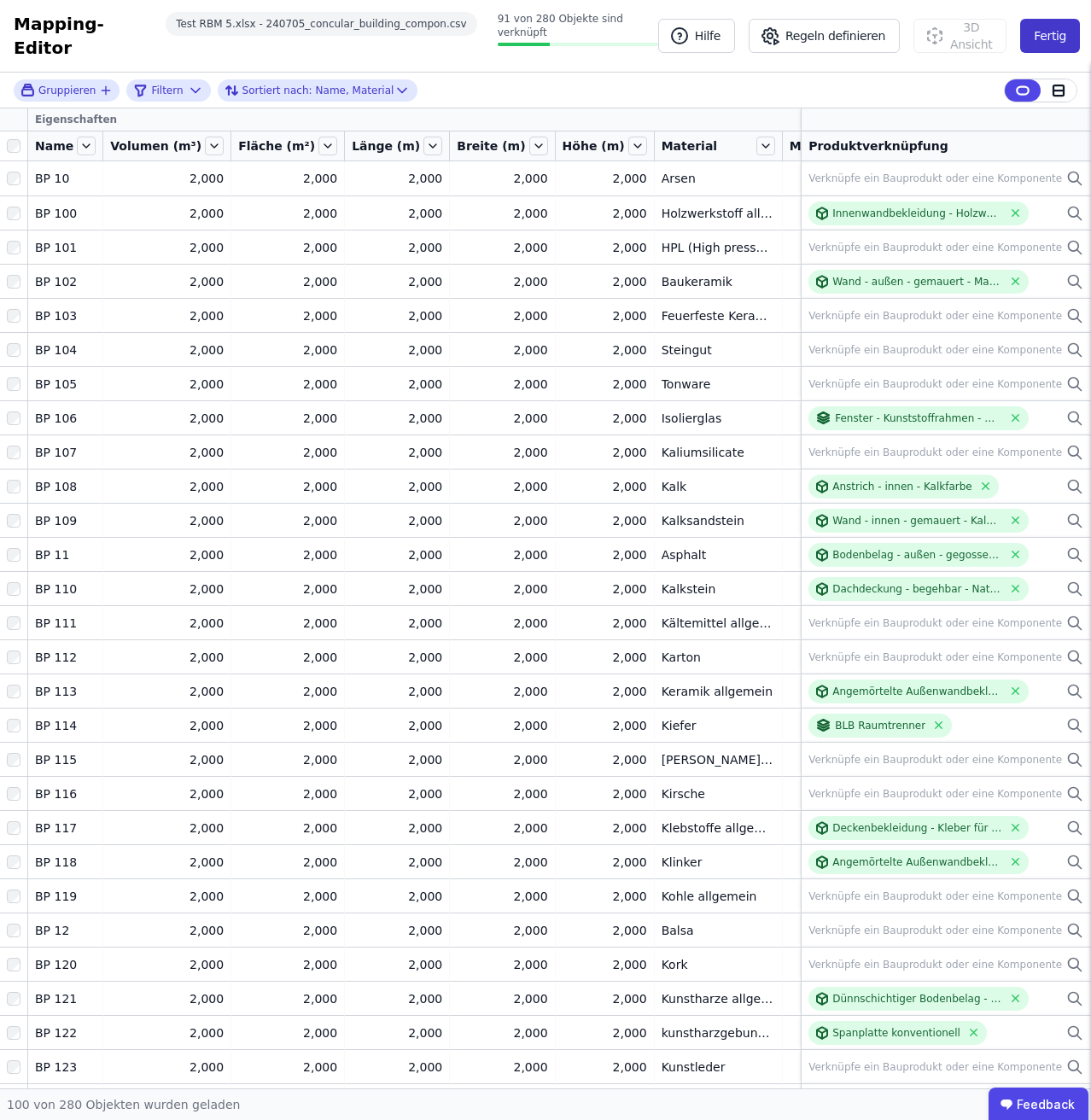
click at [1064, 35] on button "Fertig" at bounding box center [1050, 35] width 60 height 34
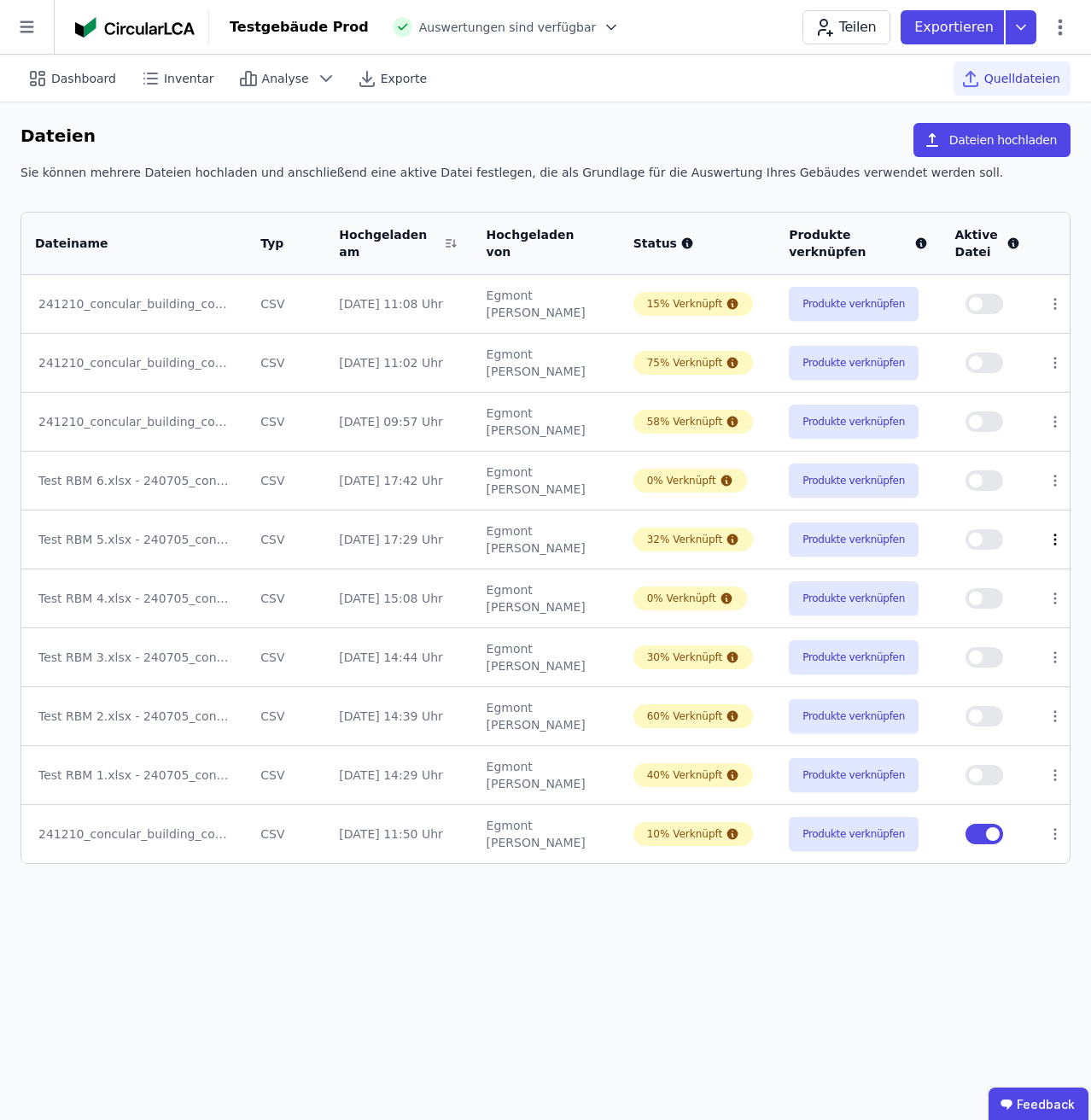
click at [1057, 531] on icon at bounding box center [1055, 539] width 16 height 16
click at [986, 508] on link "Herunterladen" at bounding box center [966, 508] width 171 height 27
